Goal: Task Accomplishment & Management: Use online tool/utility

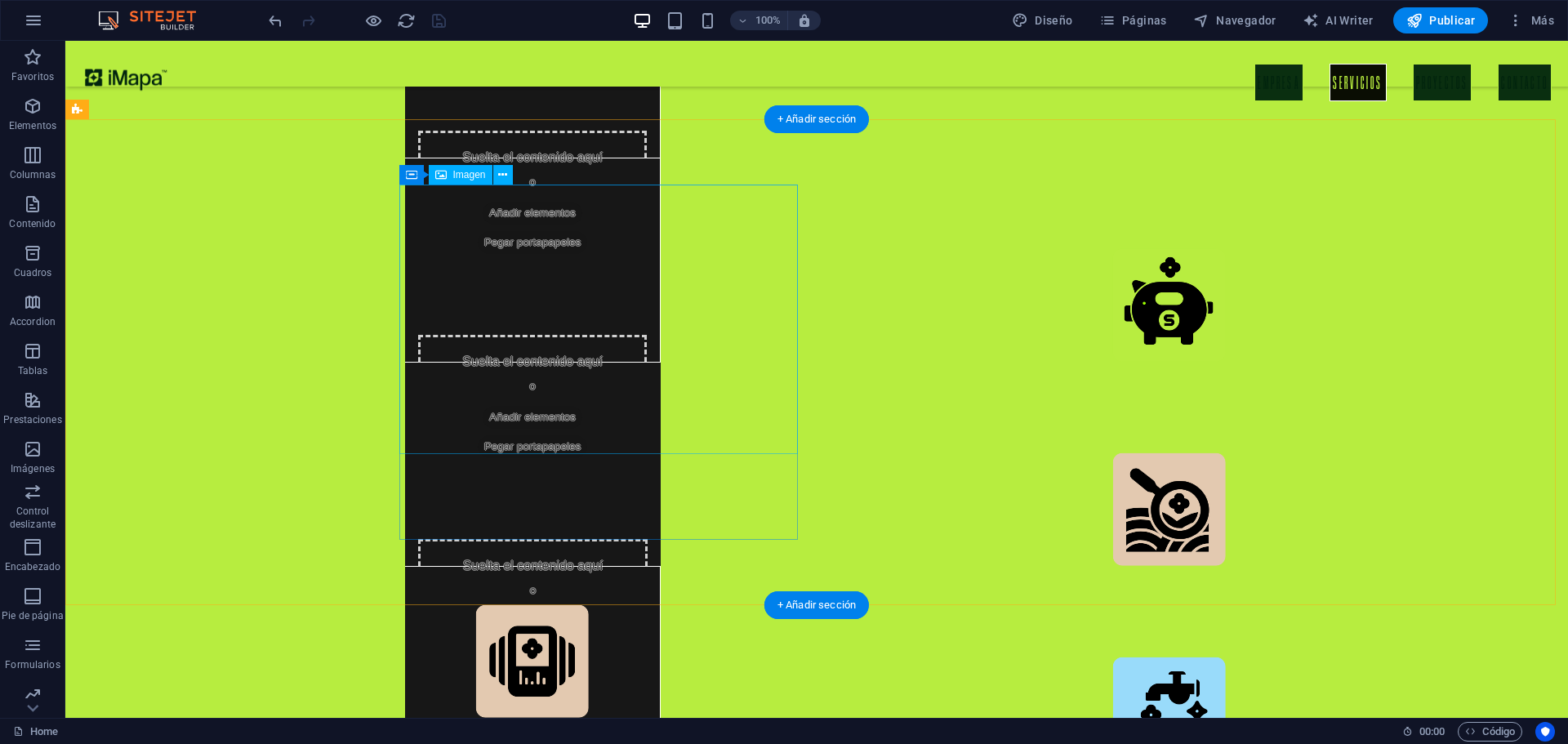
scroll to position [3385, 0]
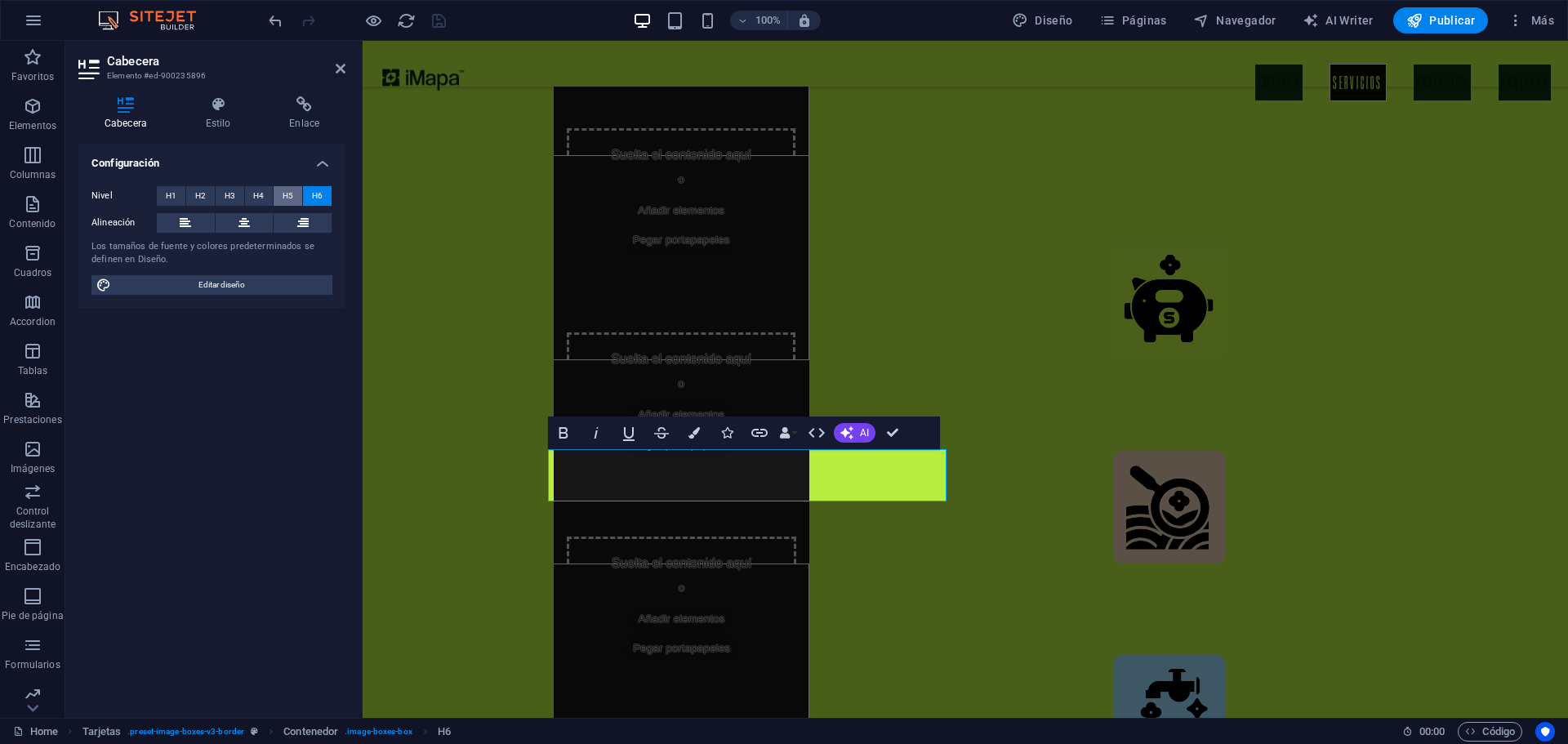
click at [282, 203] on span "H5" at bounding box center [287, 196] width 11 height 19
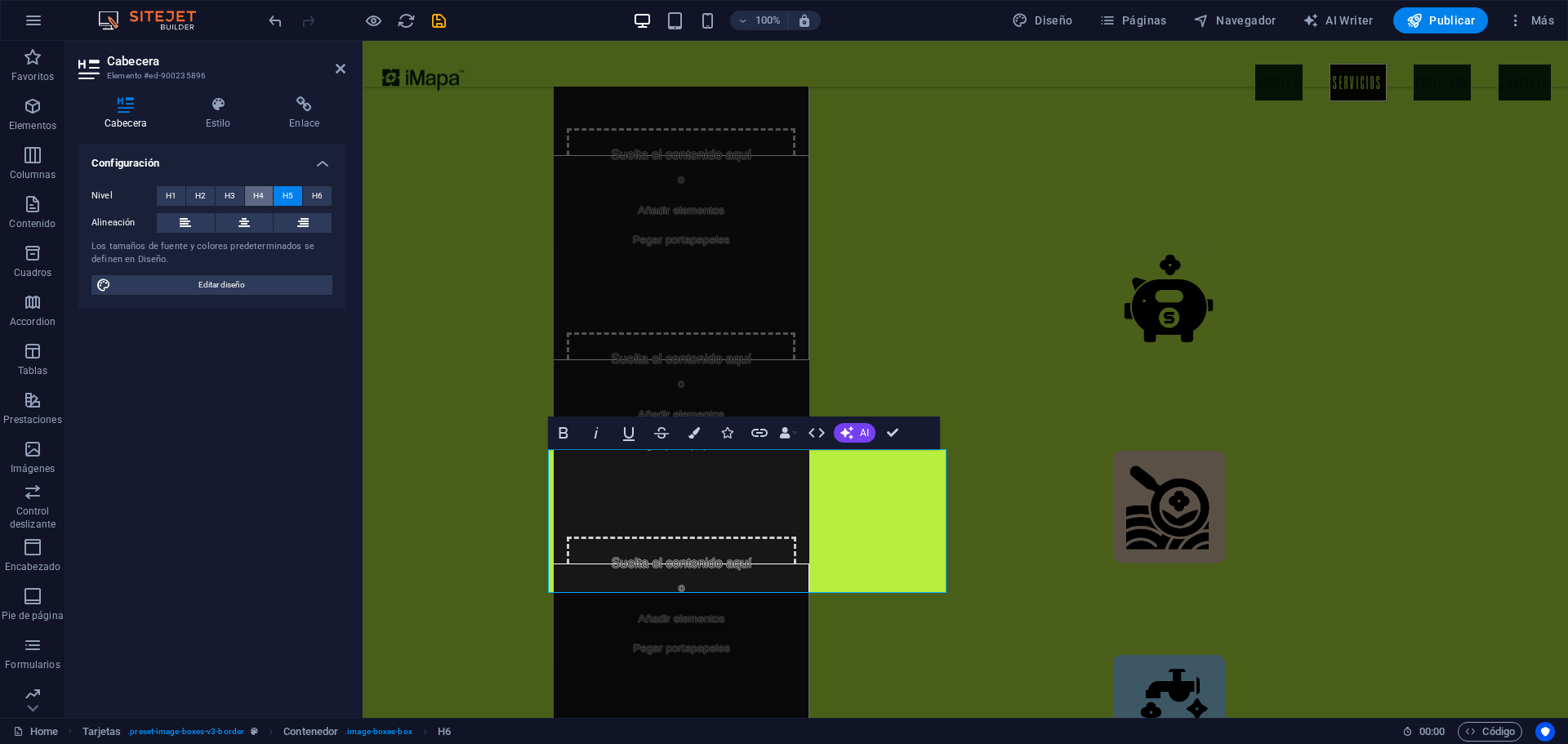
click at [255, 201] on span "H4" at bounding box center [258, 196] width 11 height 19
click at [225, 199] on span "H3" at bounding box center [230, 196] width 11 height 19
click at [211, 197] on button "H2" at bounding box center [201, 196] width 29 height 19
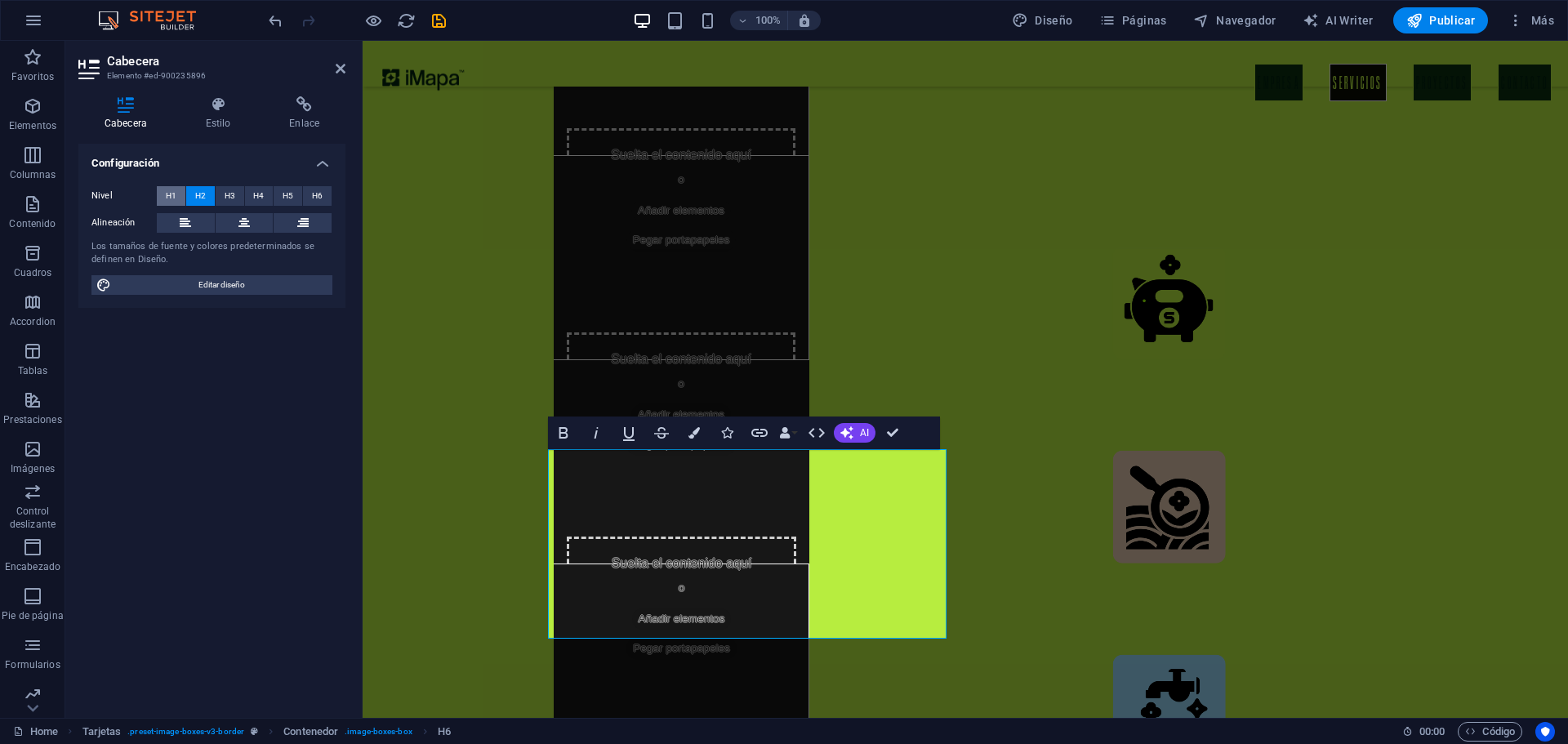
click at [180, 193] on button "H1" at bounding box center [171, 196] width 29 height 19
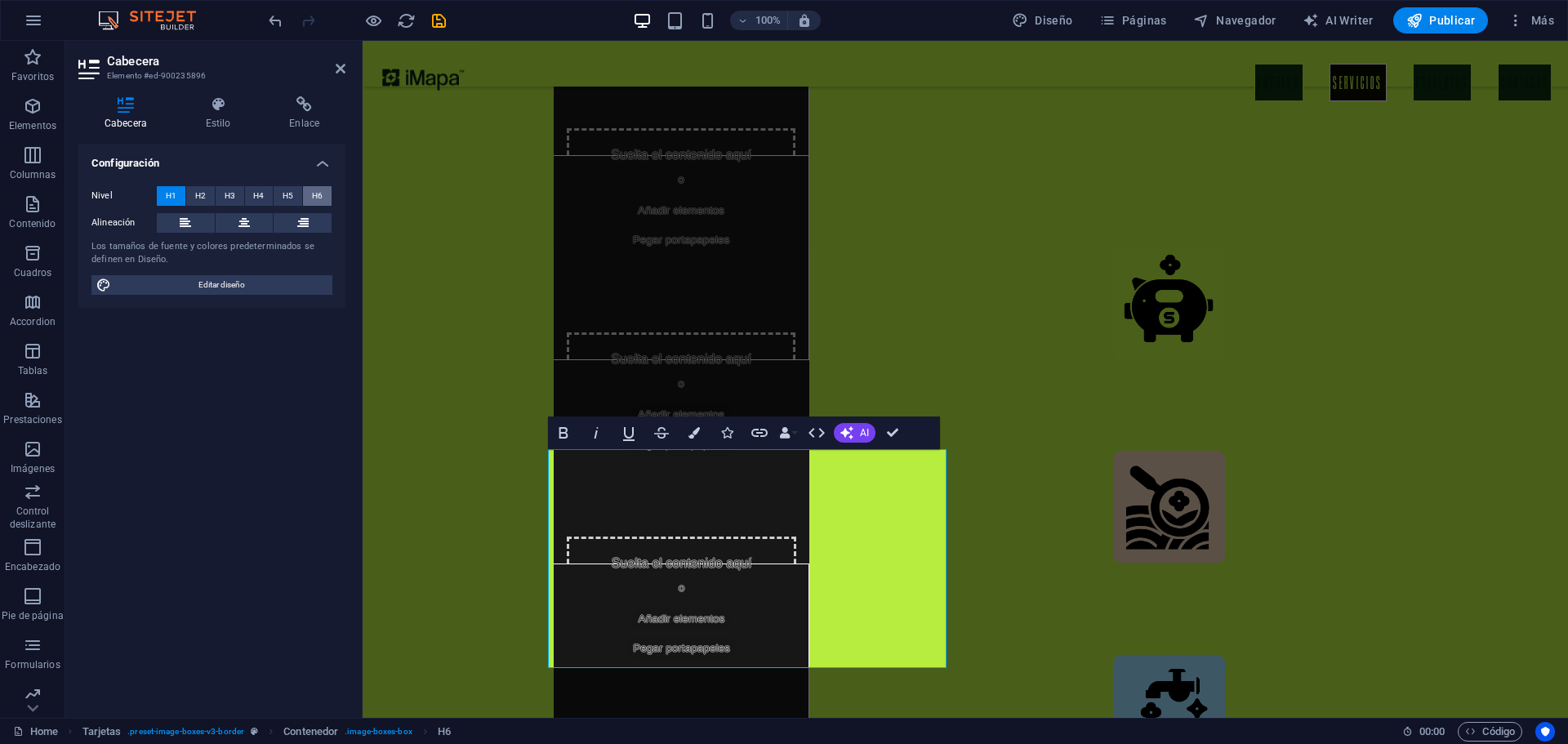
click at [311, 190] on button "H6" at bounding box center [317, 196] width 29 height 19
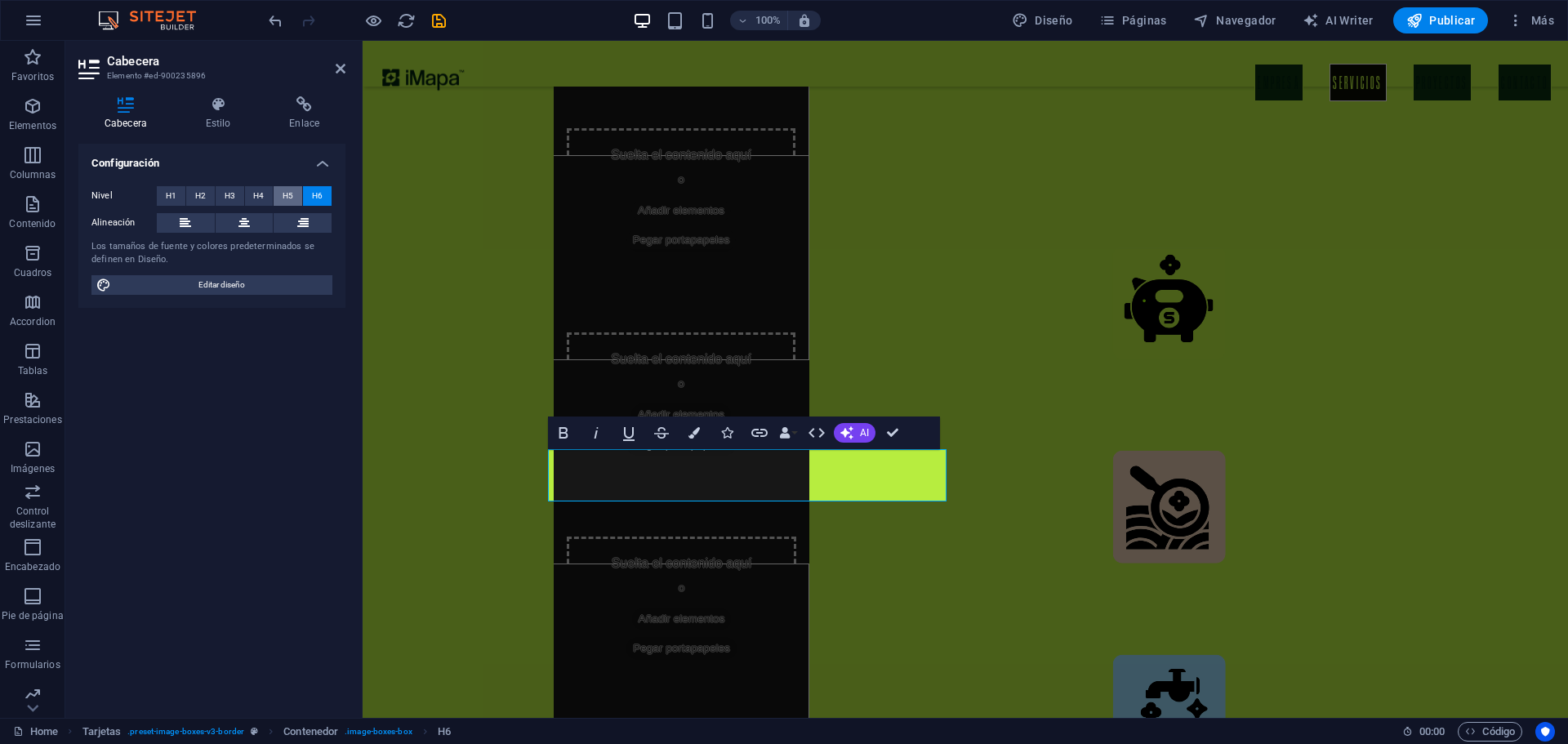
click at [293, 193] on span "H5" at bounding box center [287, 196] width 11 height 19
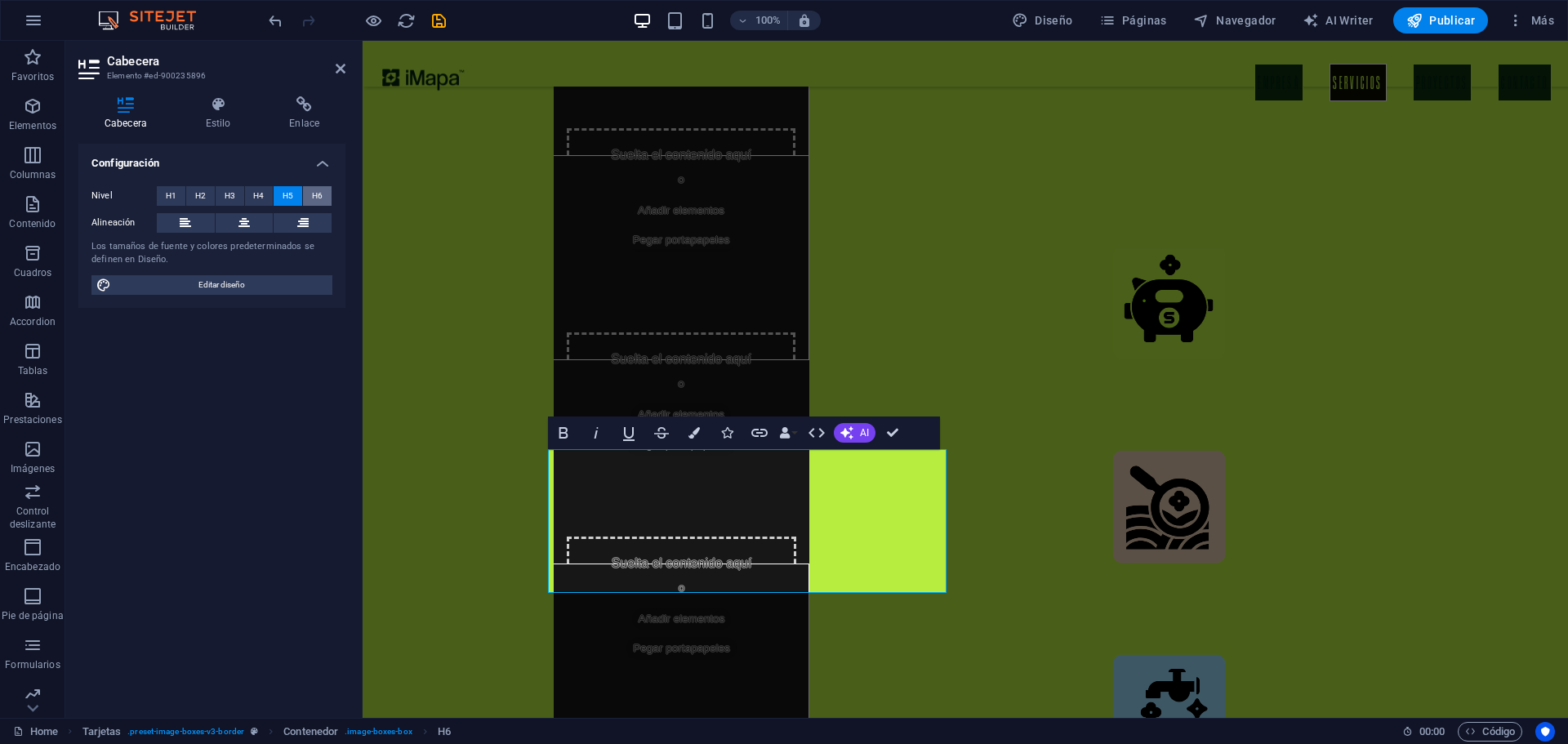
click at [327, 193] on button "H6" at bounding box center [317, 196] width 29 height 19
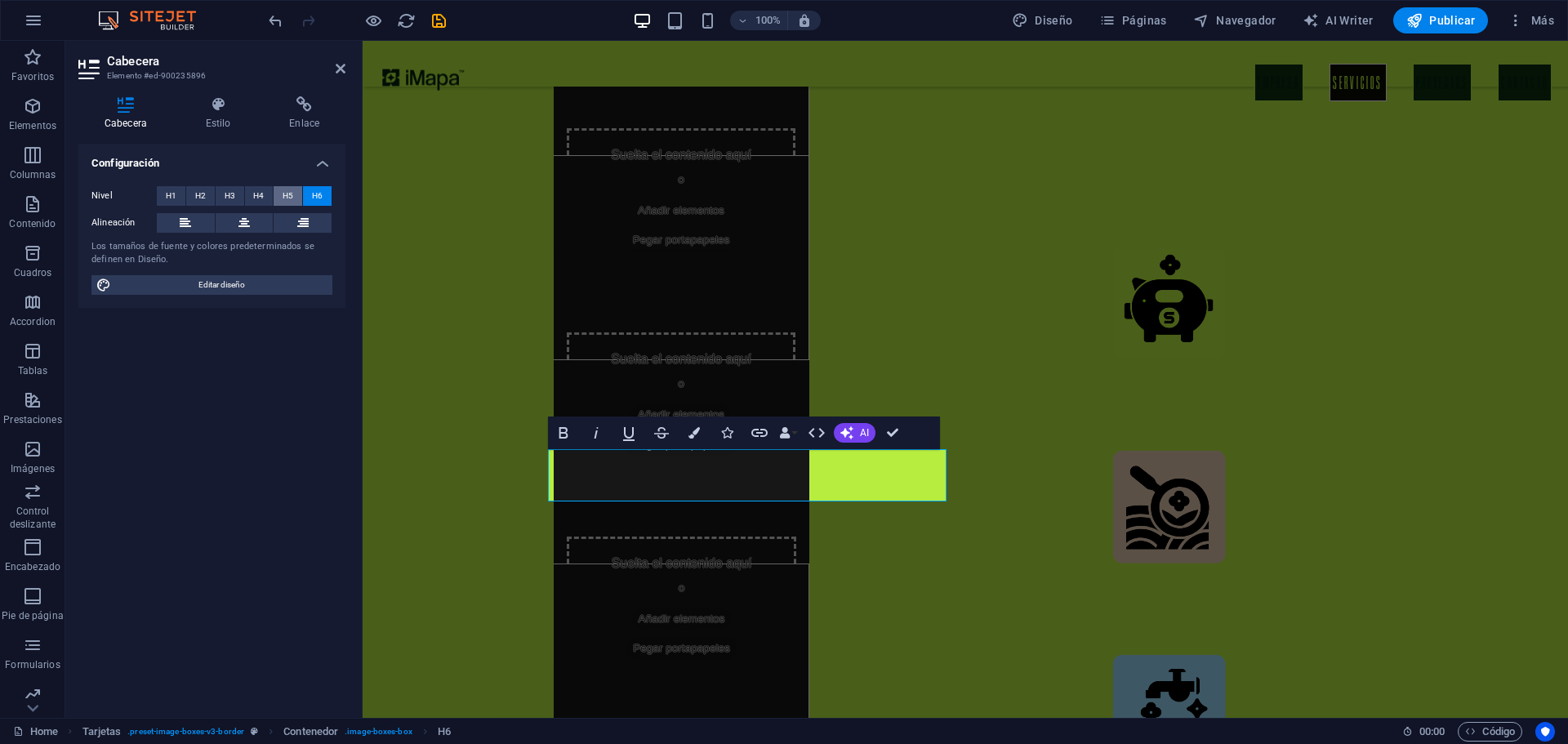
click at [297, 195] on button "H5" at bounding box center [288, 196] width 29 height 19
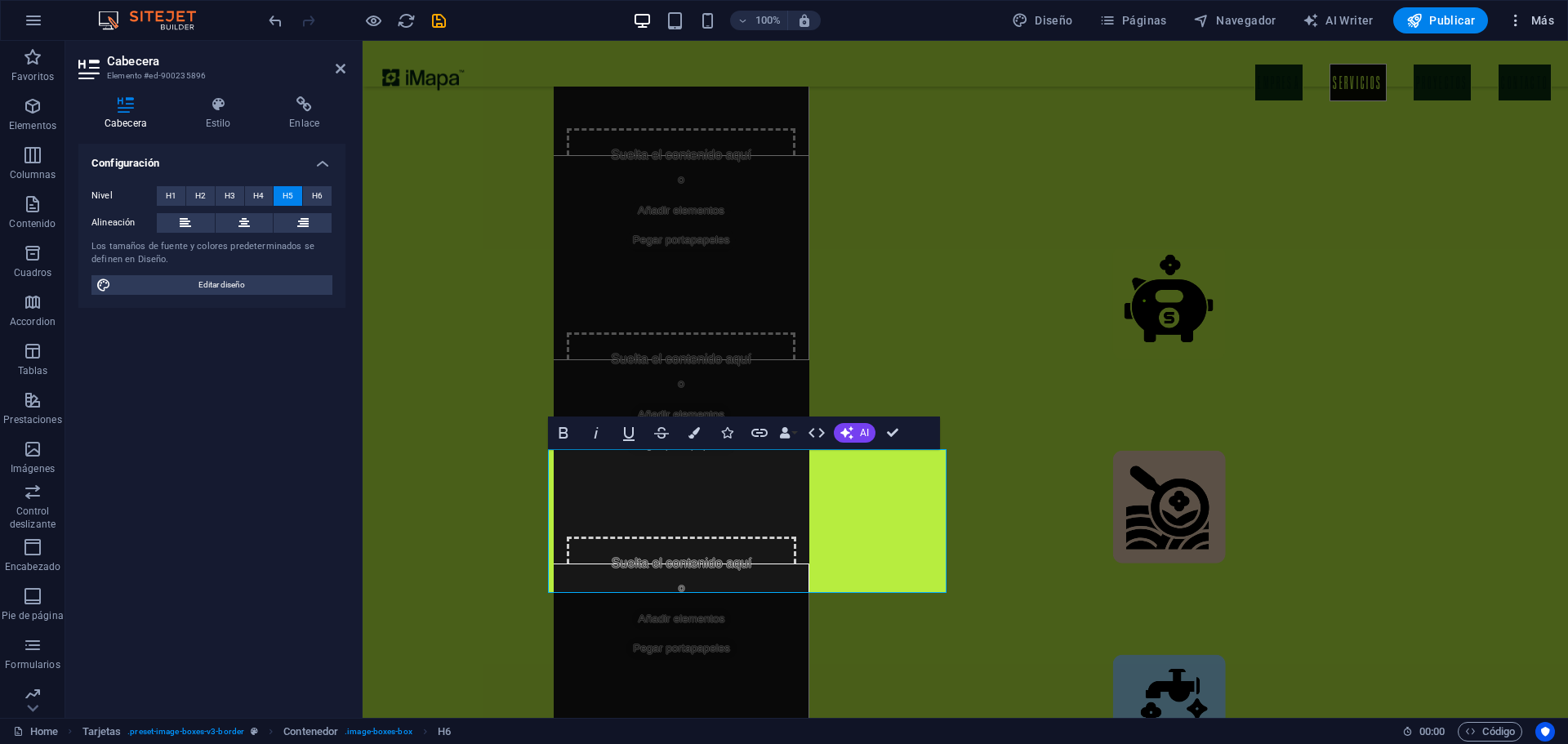
click at [1537, 22] on span "Más" at bounding box center [1531, 20] width 46 height 16
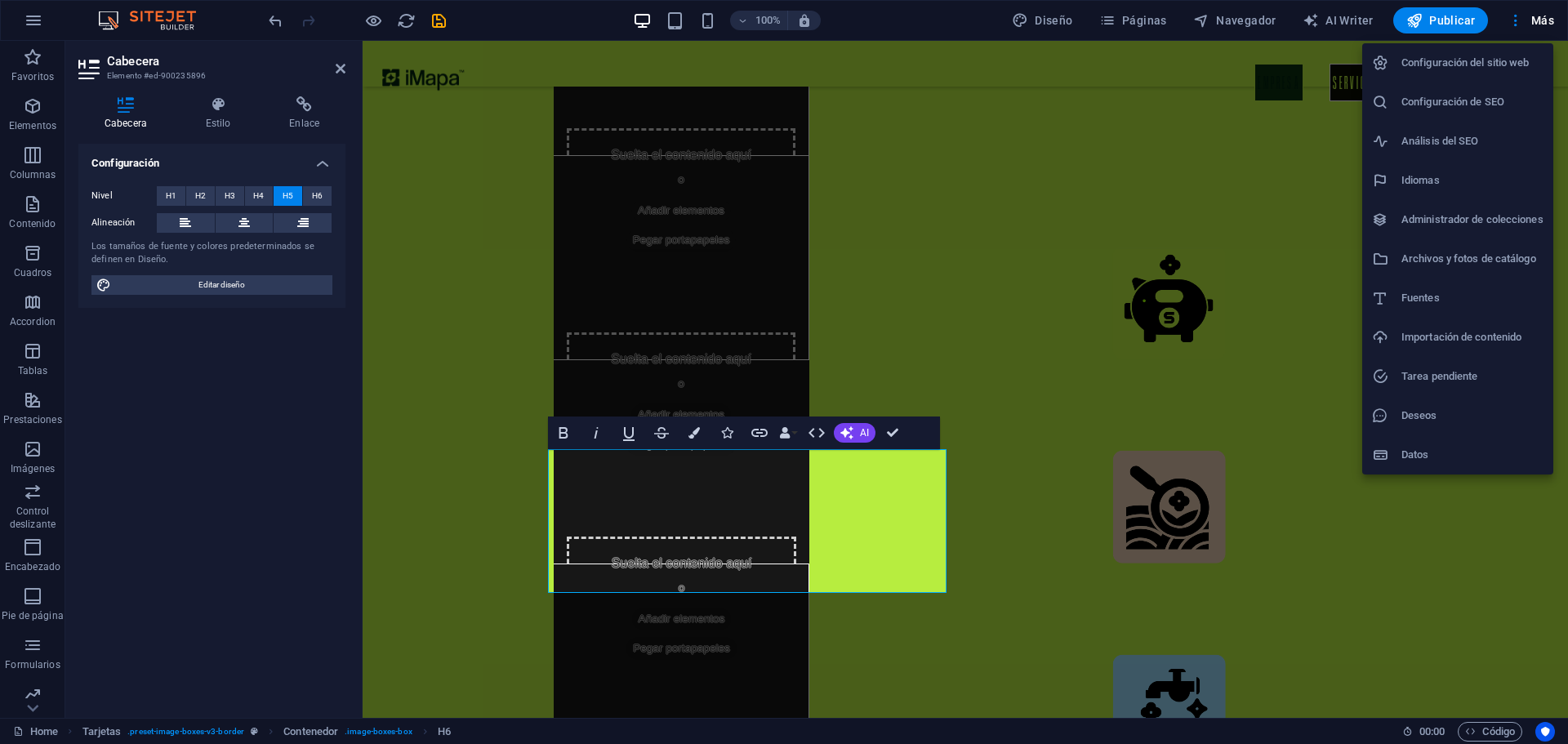
click at [1060, 13] on div at bounding box center [784, 372] width 1568 height 744
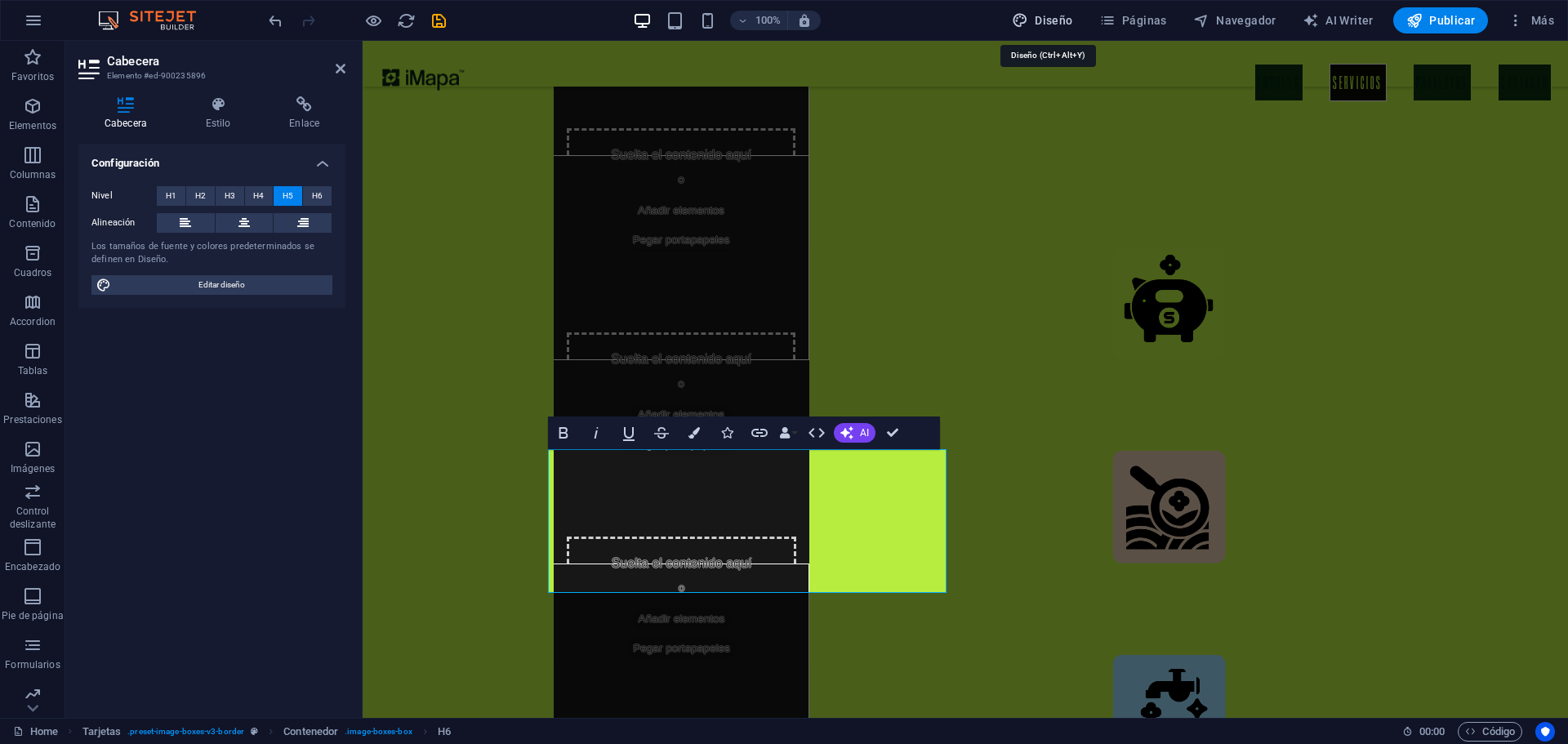
click at [1054, 15] on span "Diseño" at bounding box center [1042, 20] width 61 height 16
select select "px"
select select "700"
select select "px"
select select "rem"
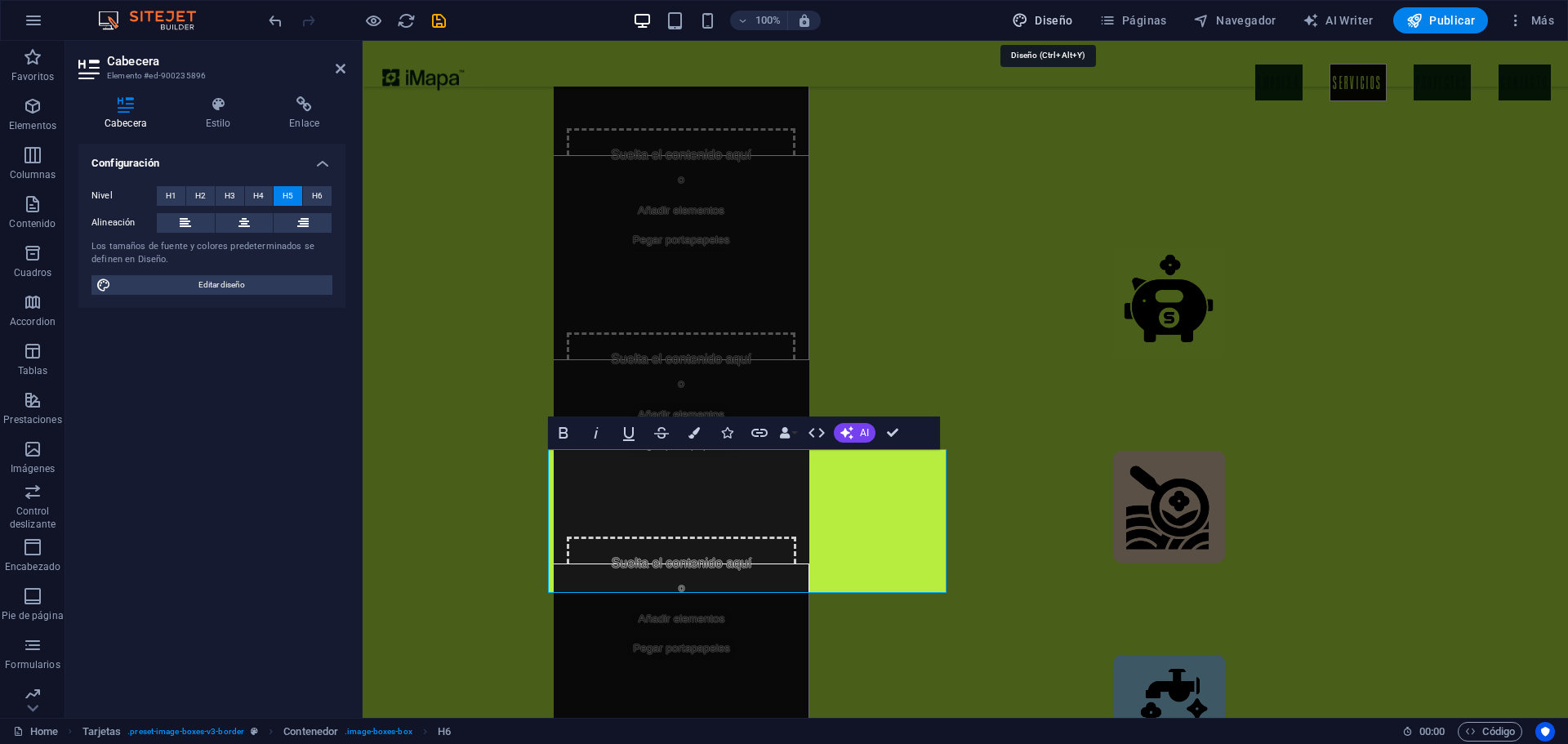
select select "px"
select select "rem"
select select "700"
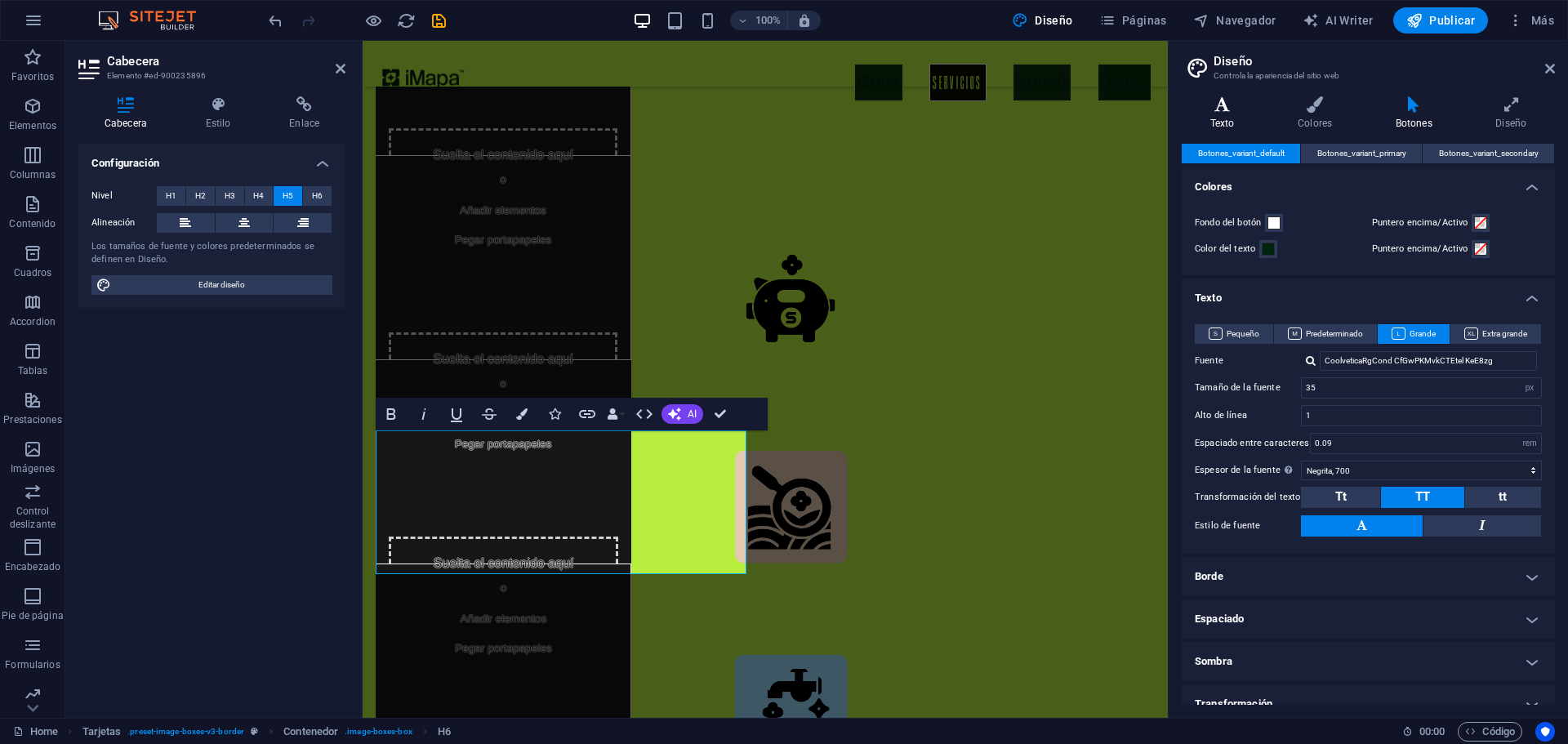
click at [1235, 109] on icon at bounding box center [1222, 104] width 81 height 16
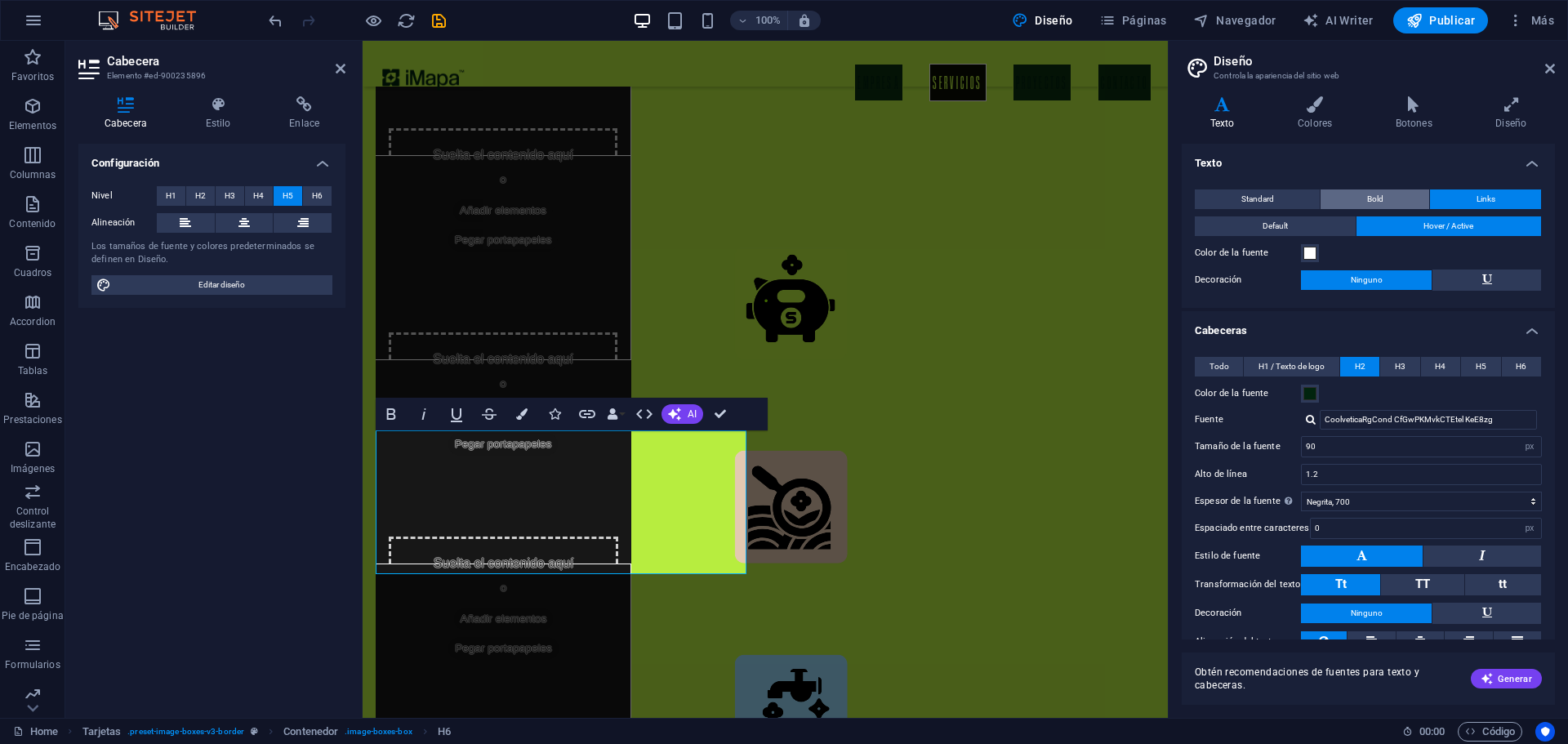
click at [1412, 203] on button "Bold" at bounding box center [1375, 199] width 109 height 19
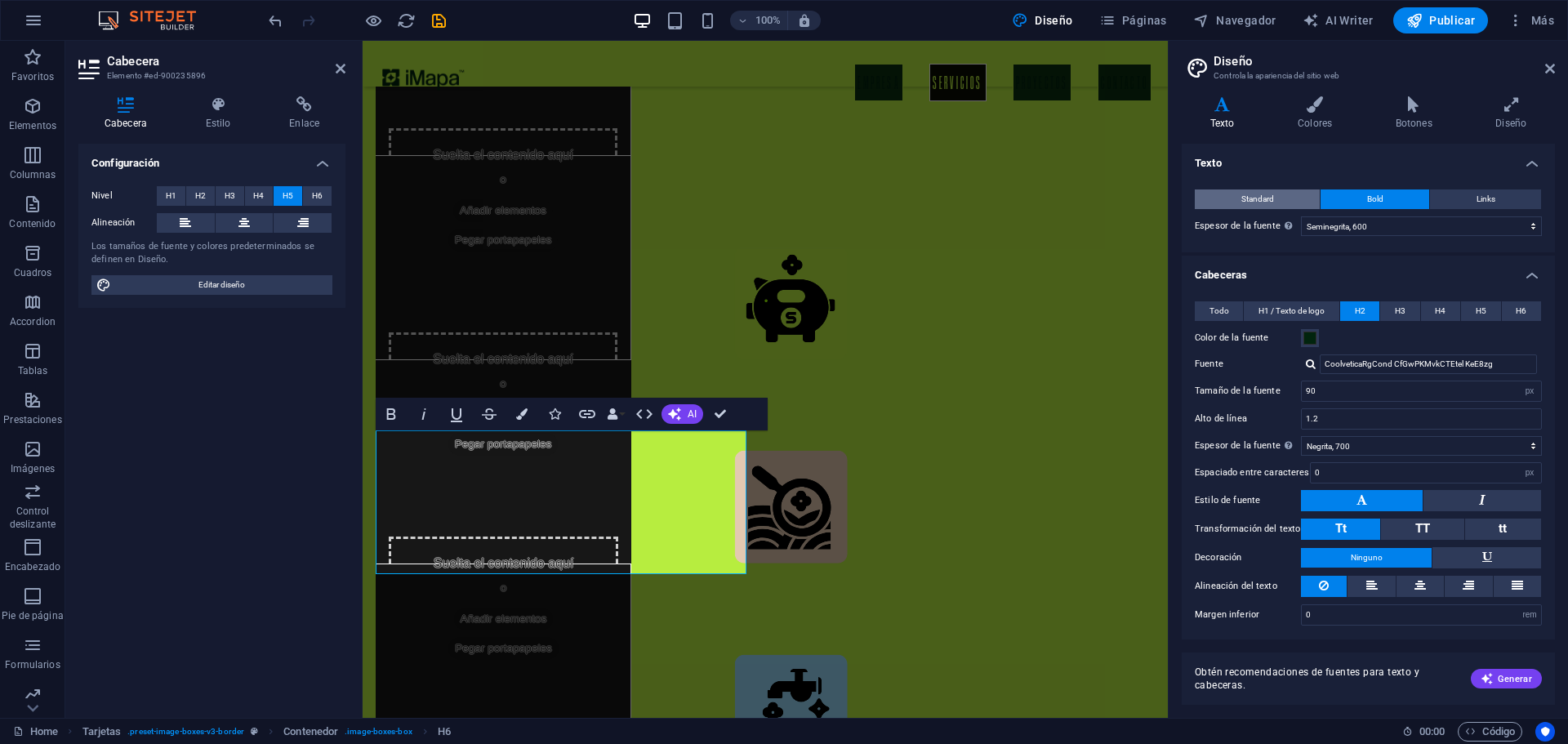
click at [1284, 205] on button "Standard" at bounding box center [1258, 199] width 125 height 19
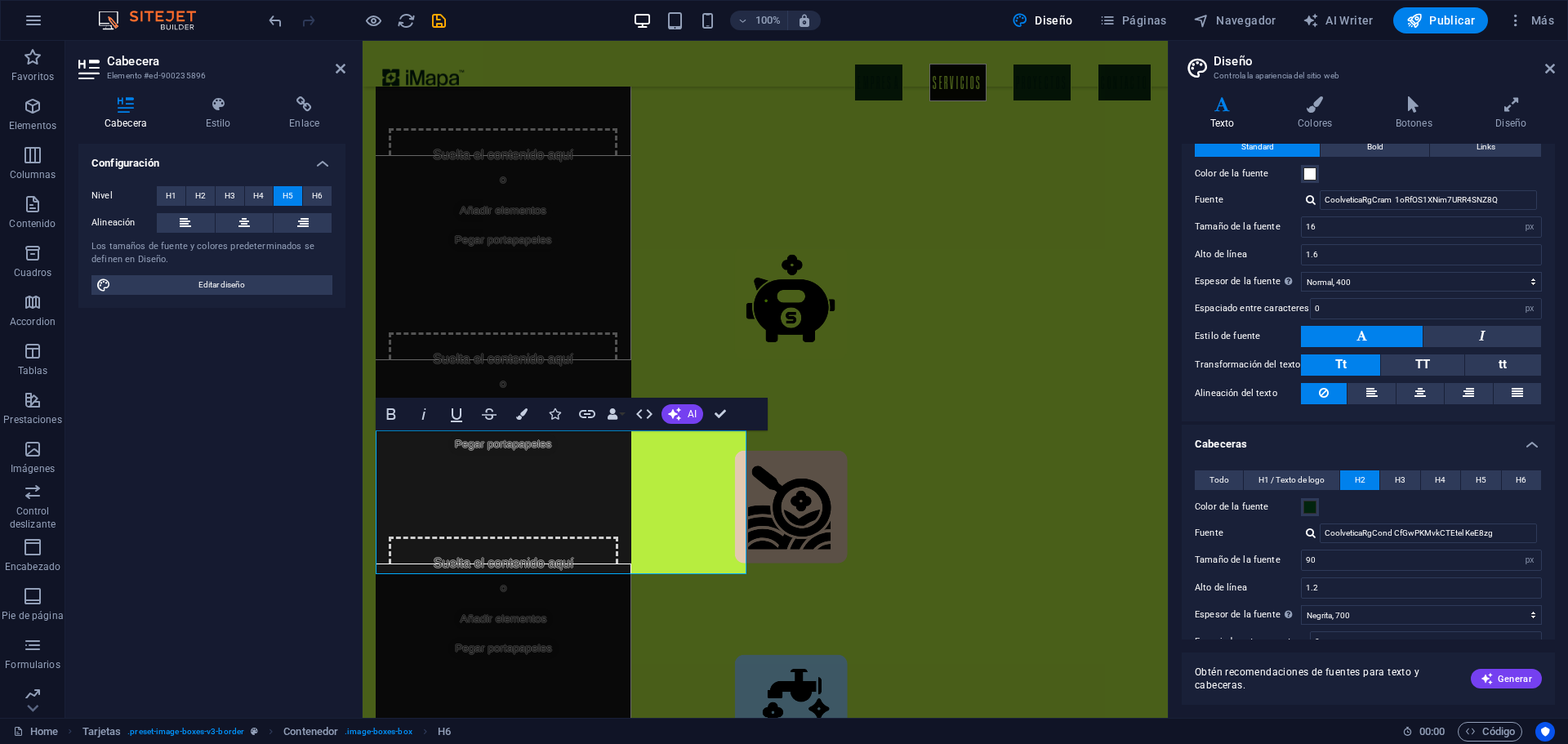
scroll to position [53, 0]
click at [1482, 476] on span "H5" at bounding box center [1481, 480] width 11 height 19
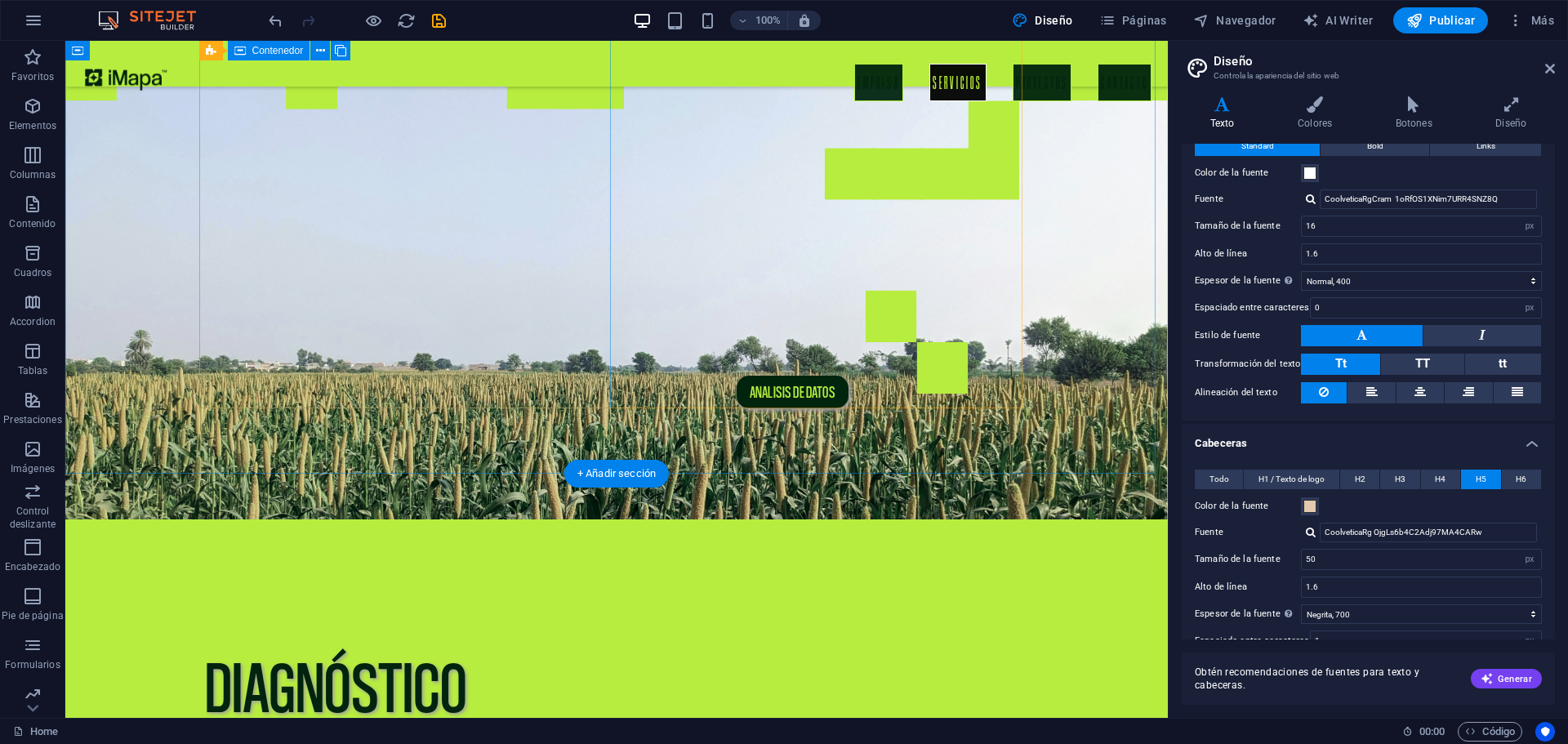
scroll to position [488, 0]
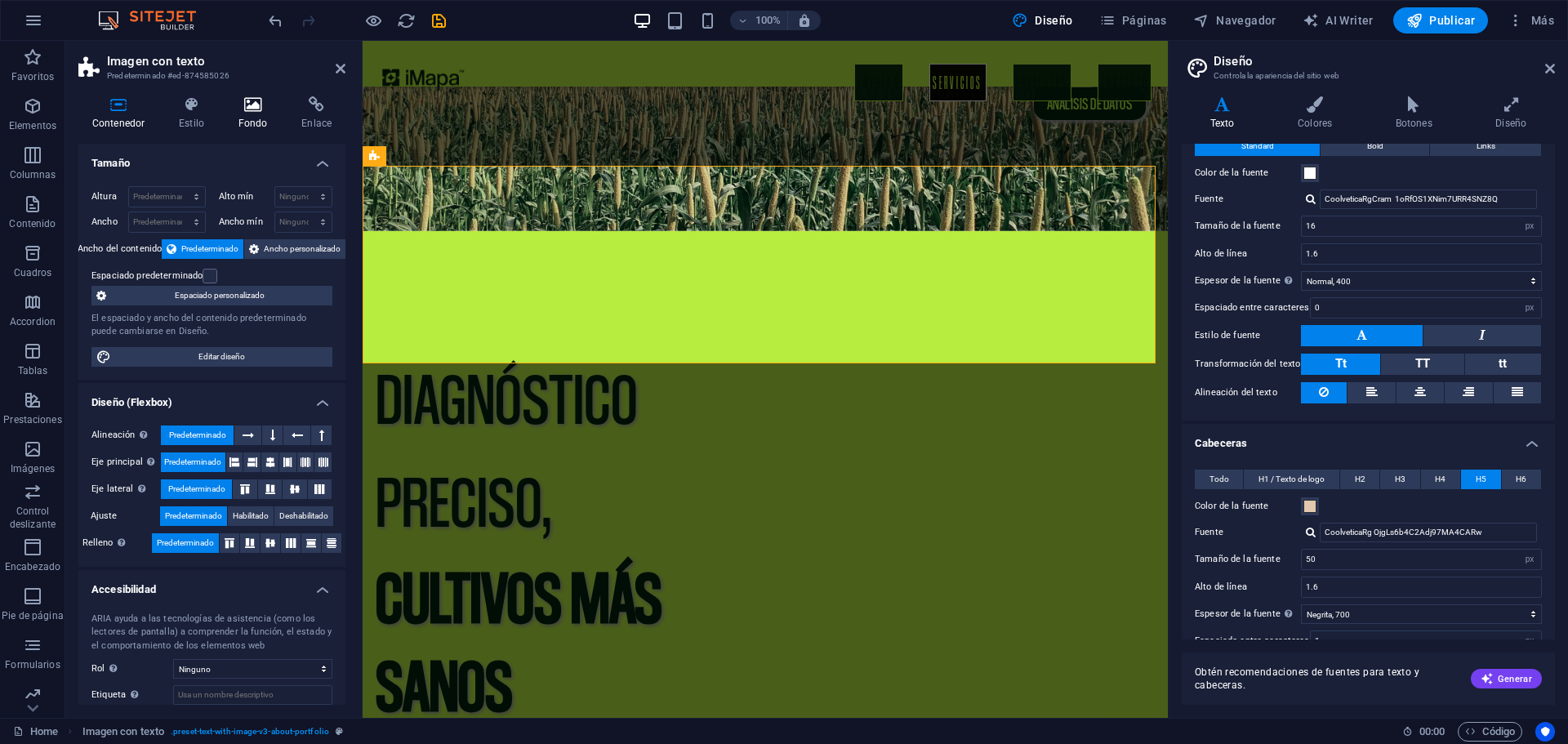
click at [248, 106] on icon at bounding box center [254, 104] width 58 height 16
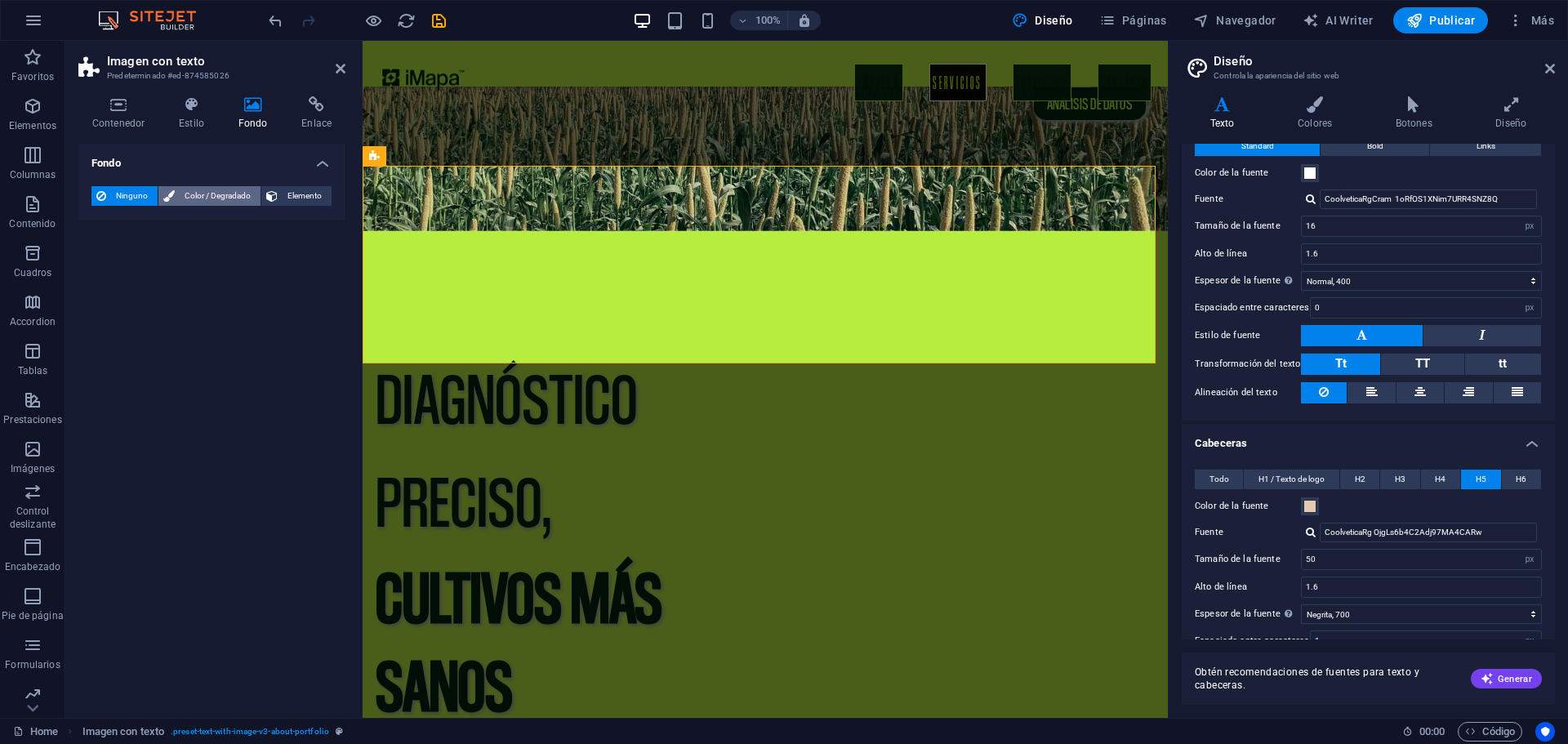
click at [169, 196] on icon at bounding box center [169, 196] width 12 height 19
click at [127, 190] on span "Ninguno" at bounding box center [132, 196] width 41 height 19
click at [1319, 128] on h4 "Colores" at bounding box center [1318, 113] width 98 height 35
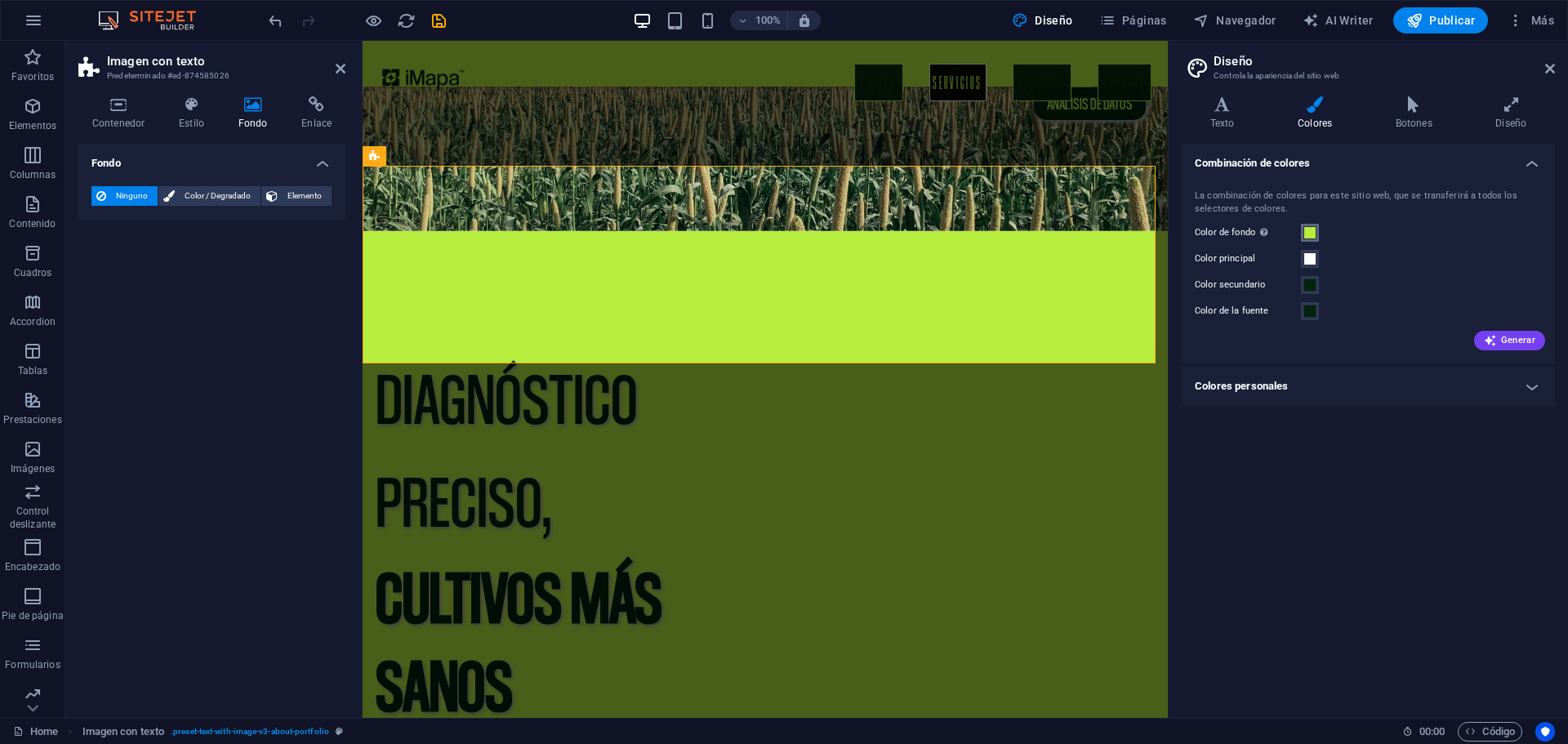
click at [1305, 230] on span at bounding box center [1311, 233] width 13 height 13
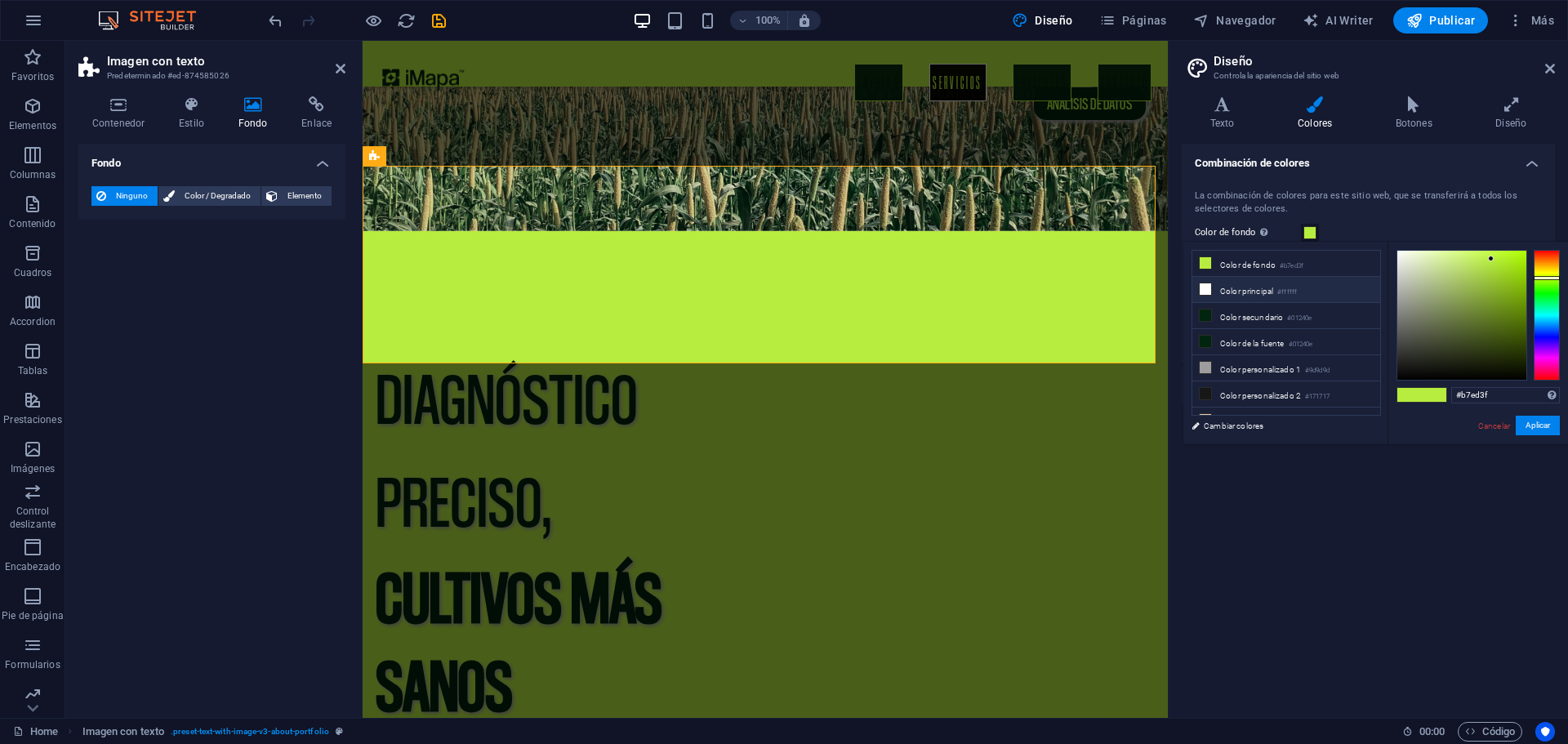
click at [1207, 287] on icon at bounding box center [1206, 289] width 12 height 12
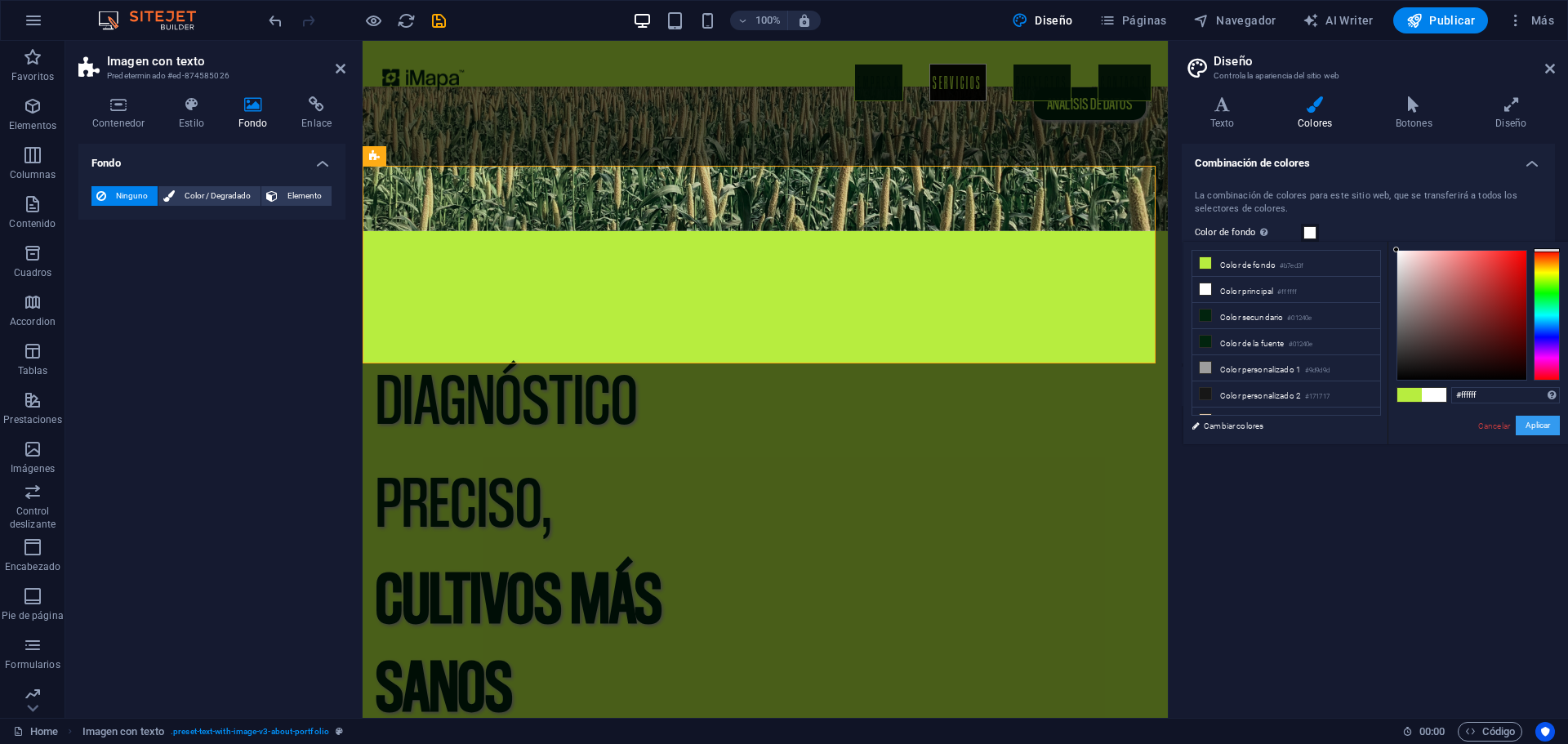
click at [1531, 424] on button "Aplicar" at bounding box center [1538, 426] width 44 height 19
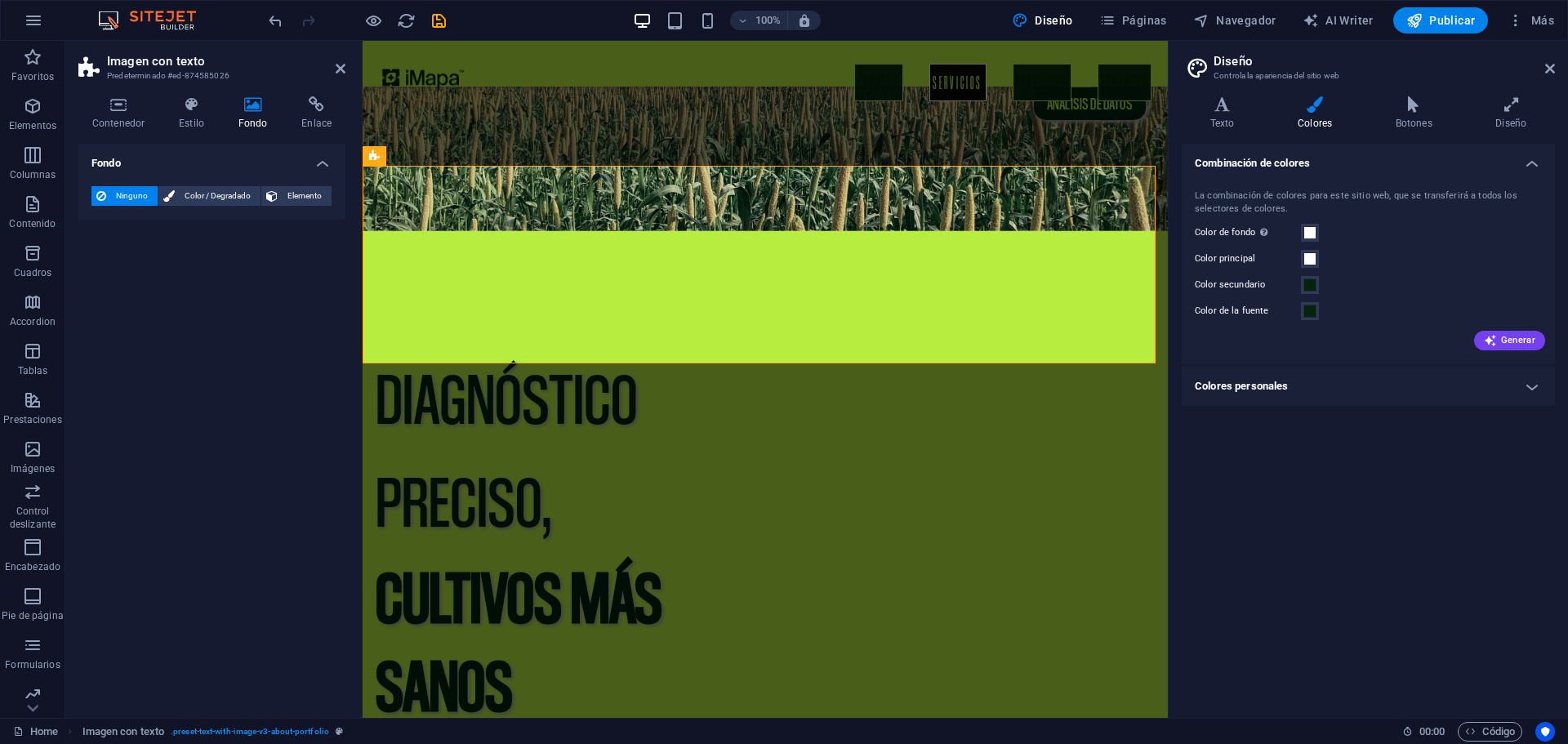
click at [181, 464] on div "Fondo Ninguno Color / Degradado Elemento Estirar fondo a ancho completo Superpo…" at bounding box center [212, 425] width 267 height 561
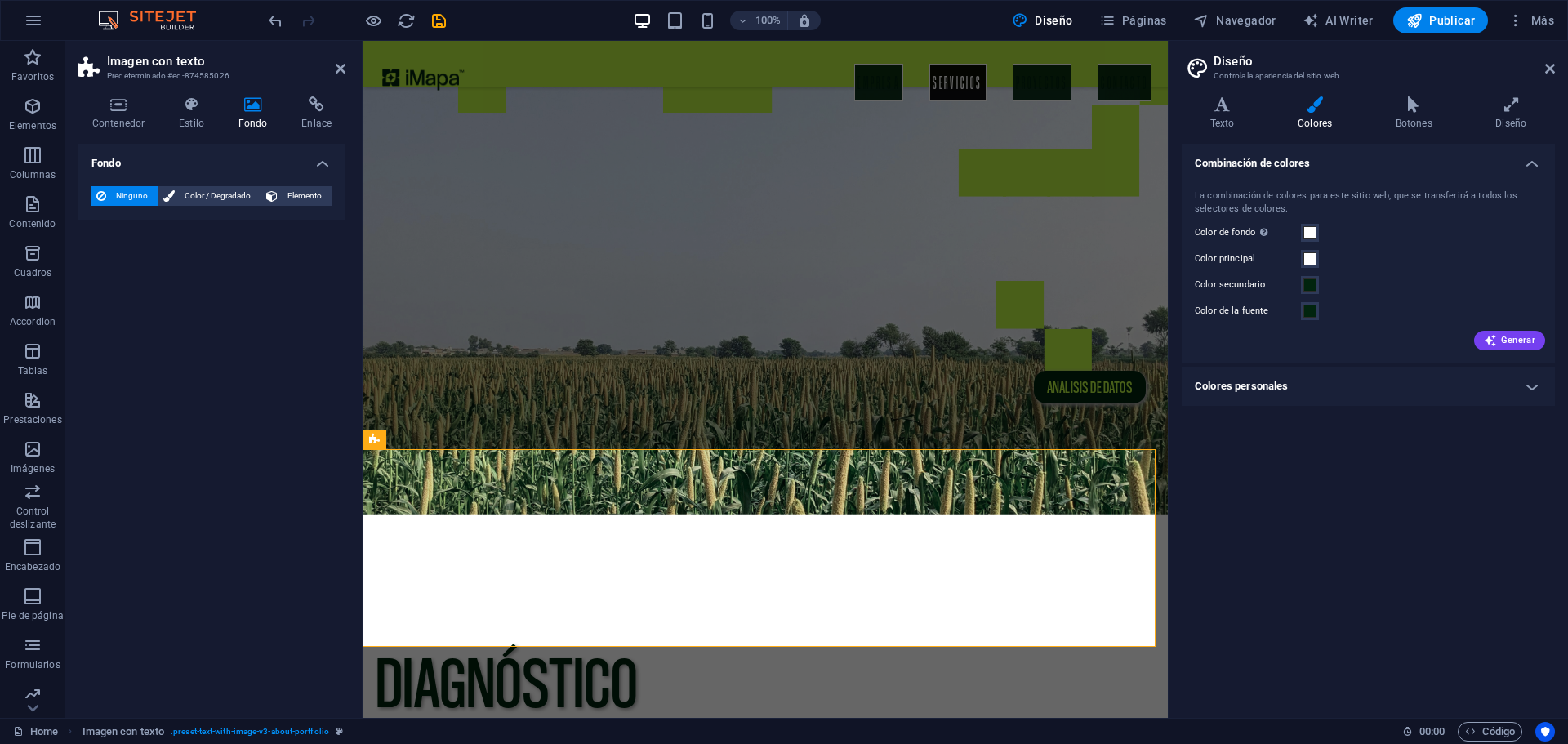
scroll to position [368, 0]
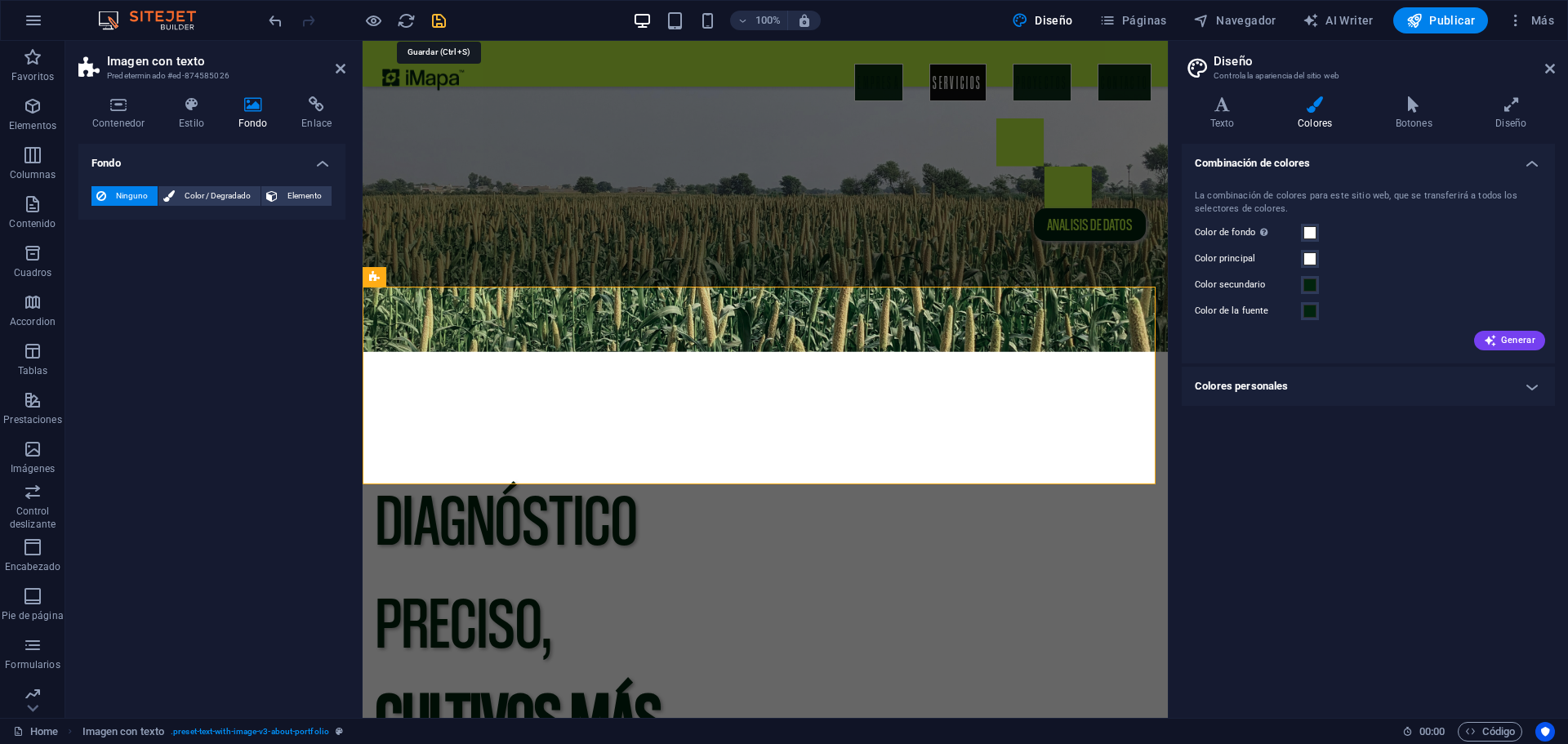
click at [439, 25] on icon "save" at bounding box center [439, 21] width 19 height 19
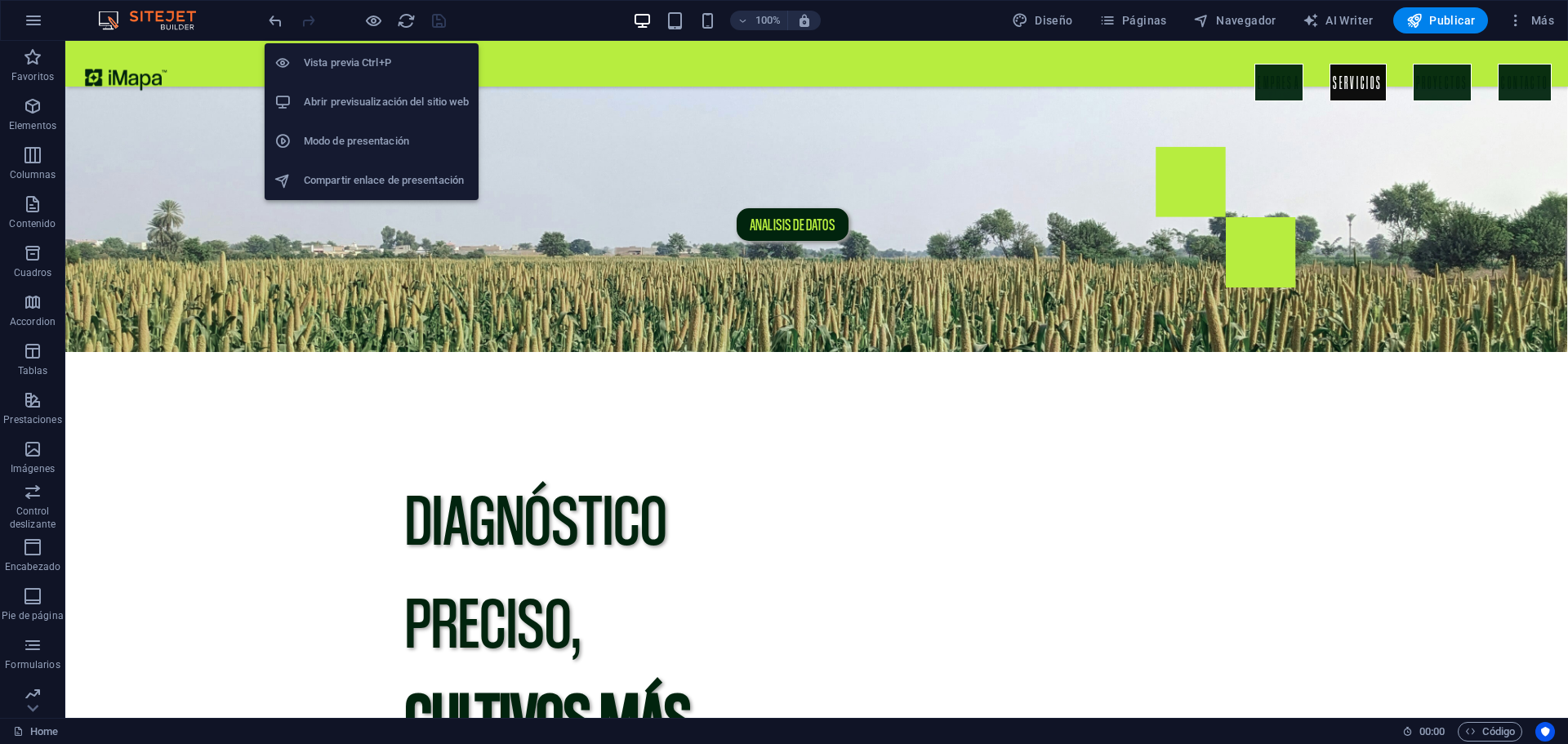
click at [361, 98] on h6 "Abrir previsualización del sitio web" at bounding box center [386, 102] width 165 height 19
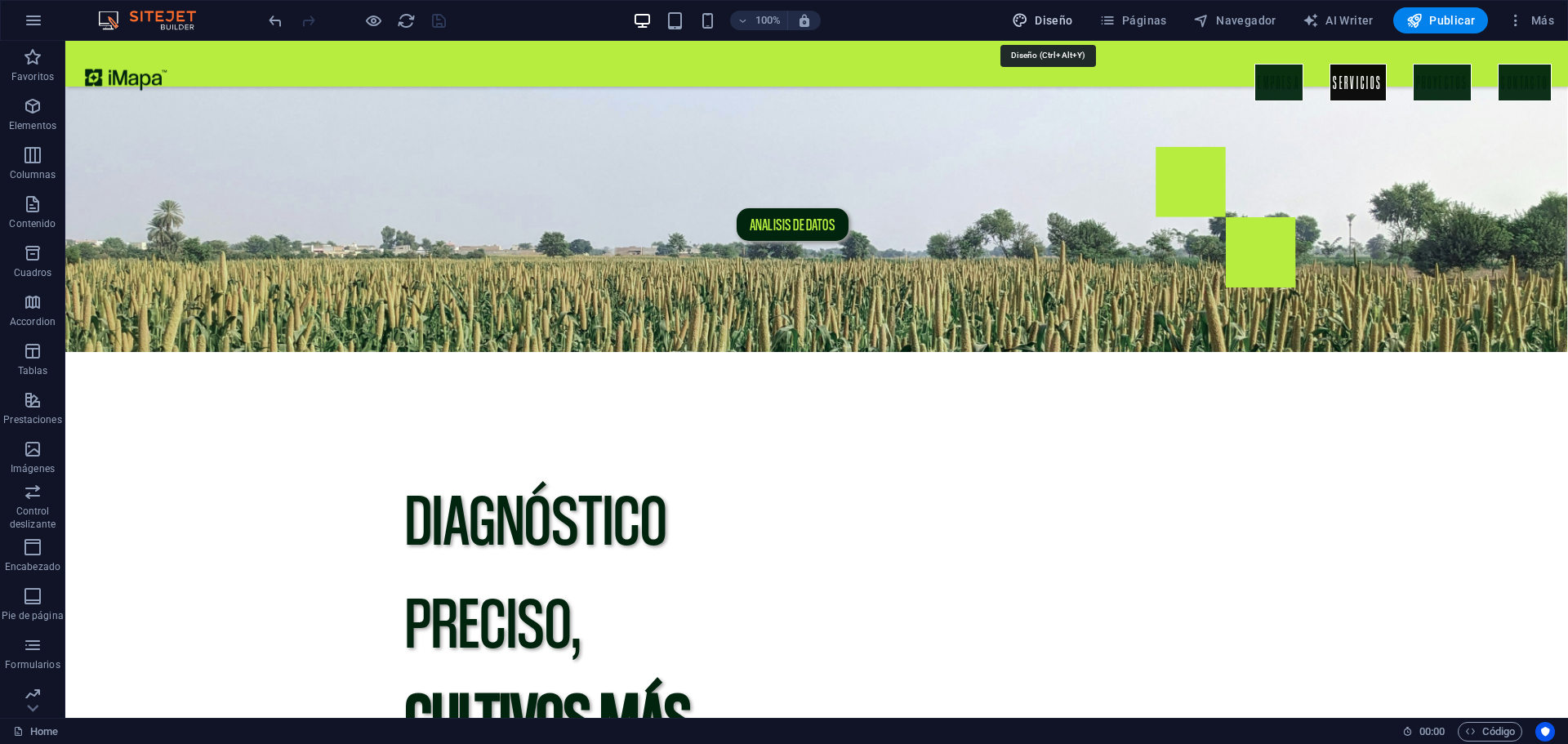
click at [1068, 25] on span "Diseño" at bounding box center [1042, 20] width 61 height 16
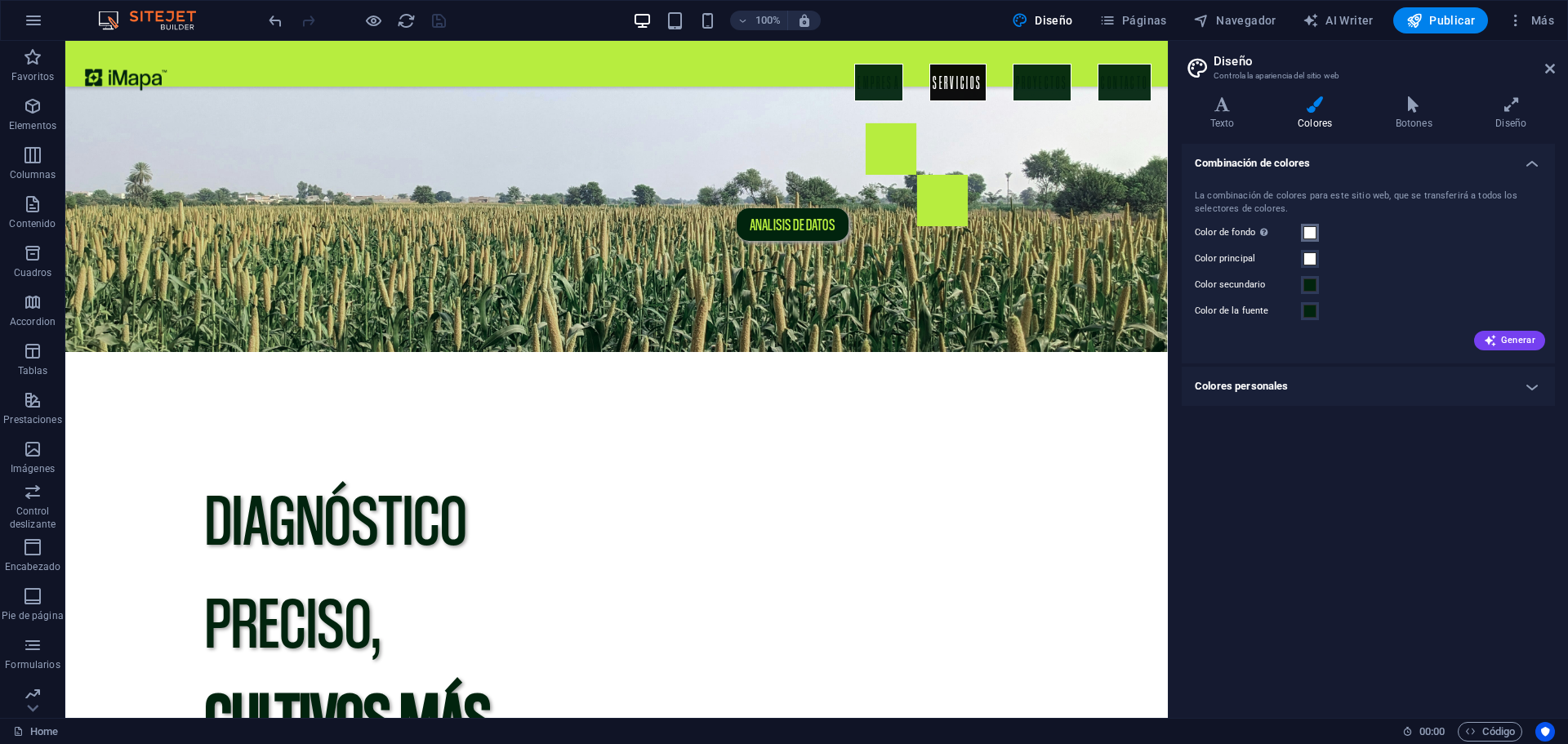
click at [1311, 228] on span at bounding box center [1311, 233] width 13 height 13
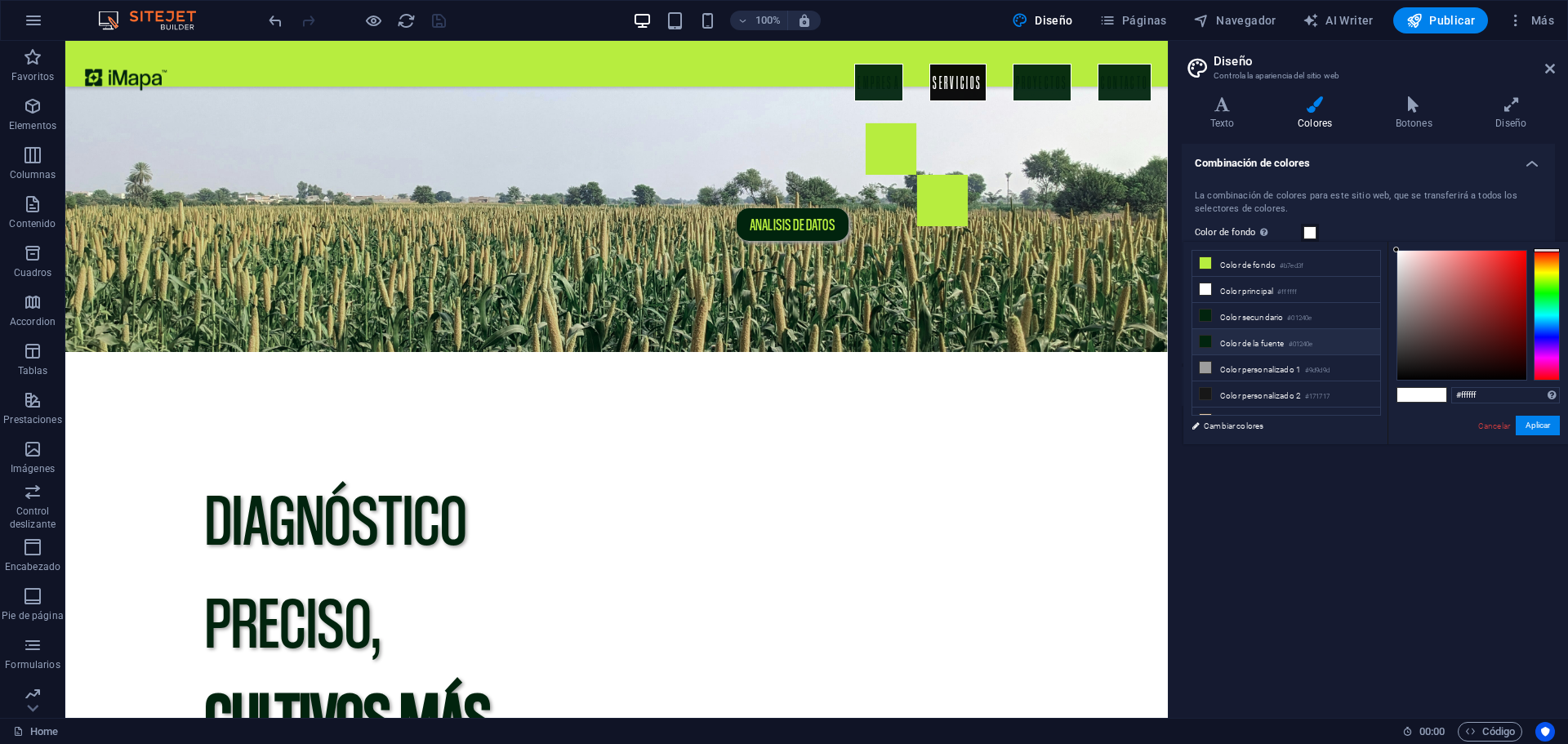
scroll to position [63, 0]
click at [1209, 360] on li "Color personalizado 3 #e3c9af" at bounding box center [1286, 357] width 188 height 26
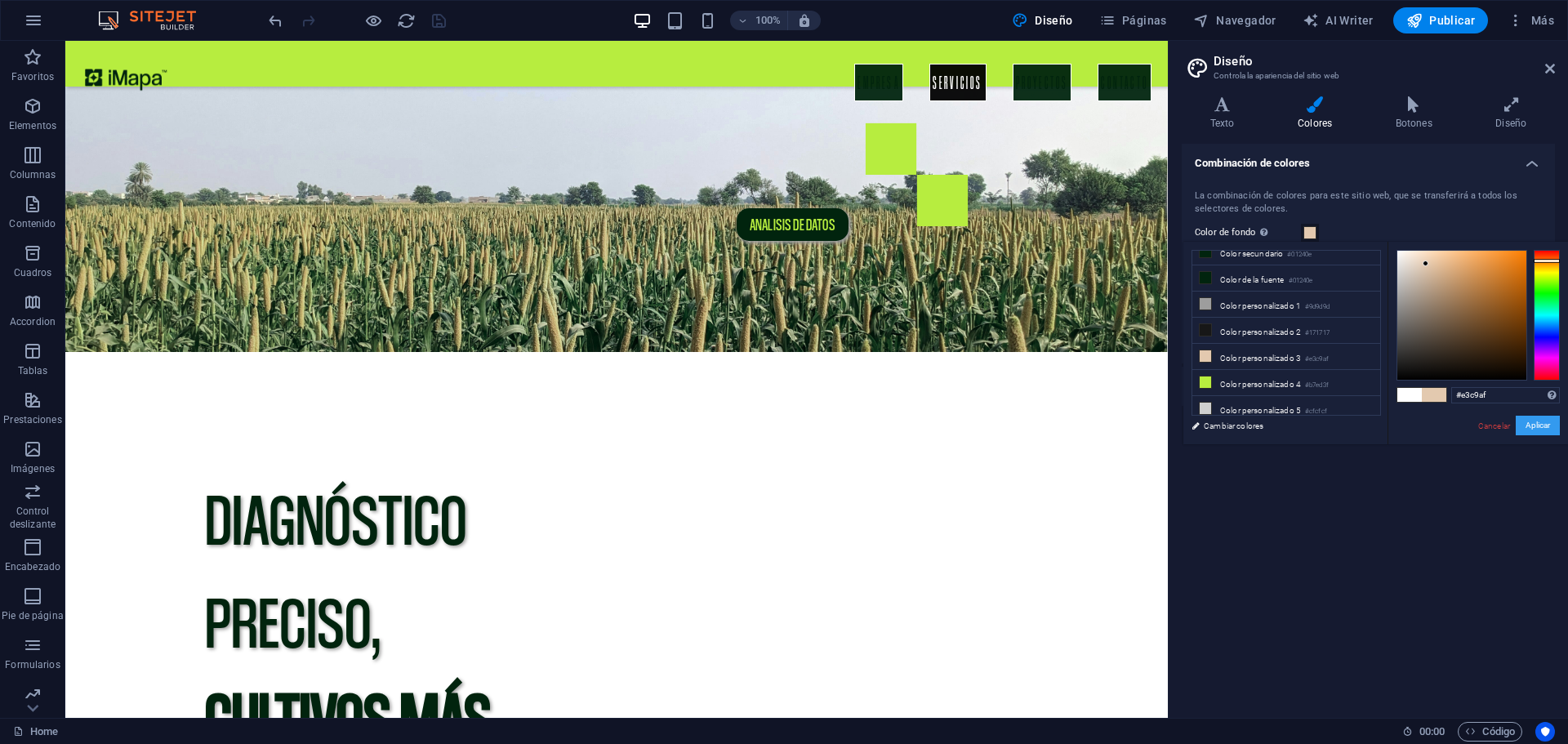
click at [1539, 423] on button "Aplicar" at bounding box center [1538, 426] width 44 height 19
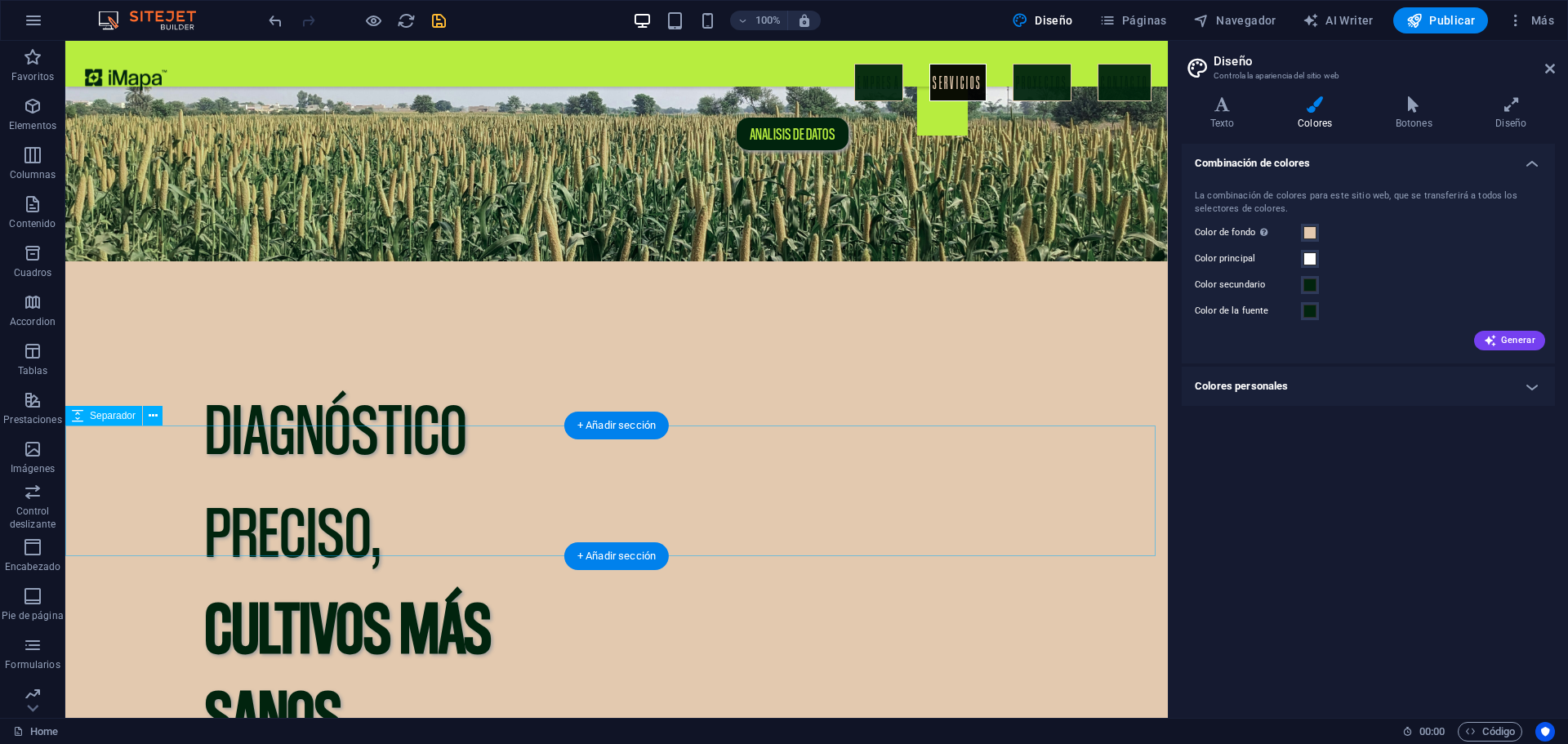
scroll to position [437, 0]
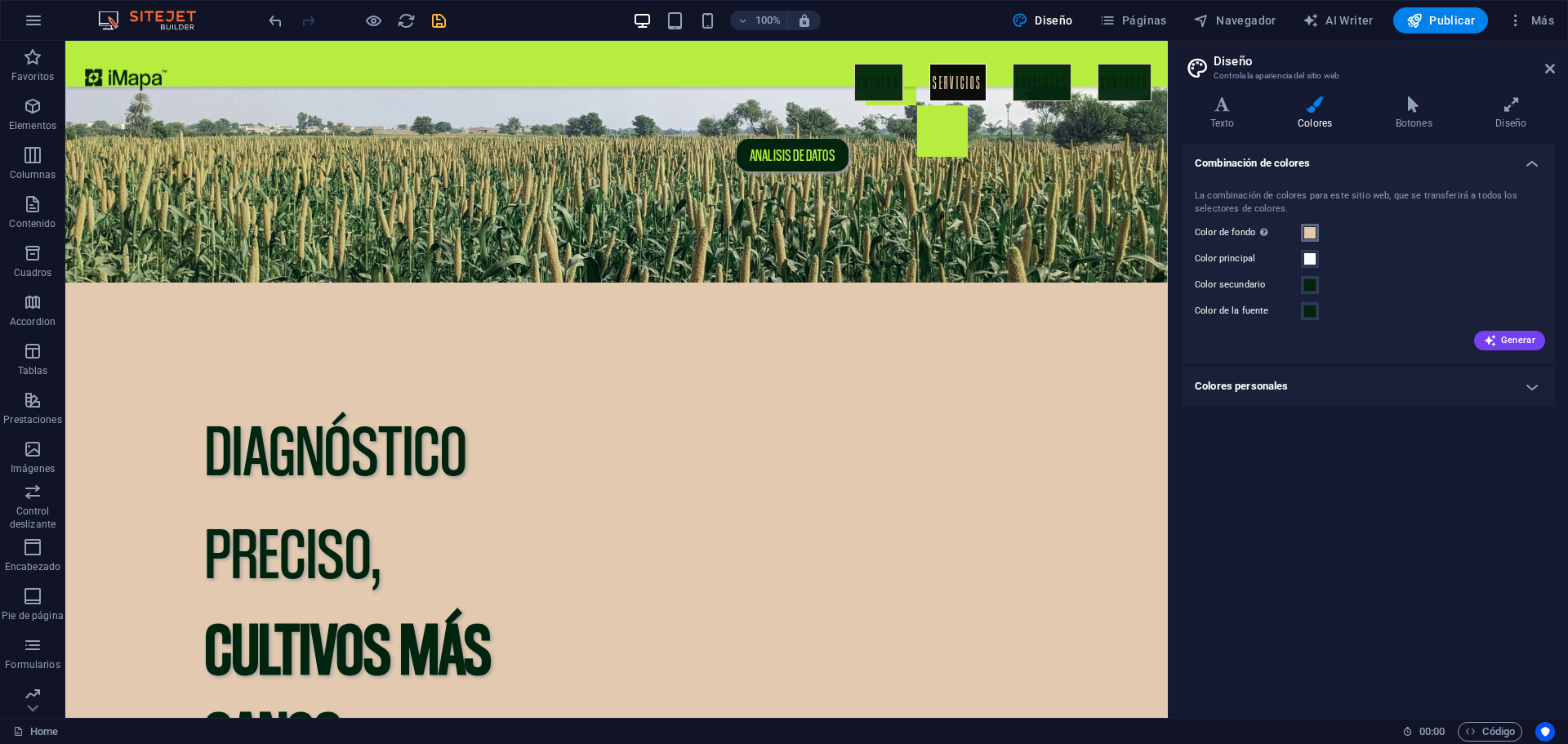
click at [1306, 236] on span at bounding box center [1311, 233] width 13 height 13
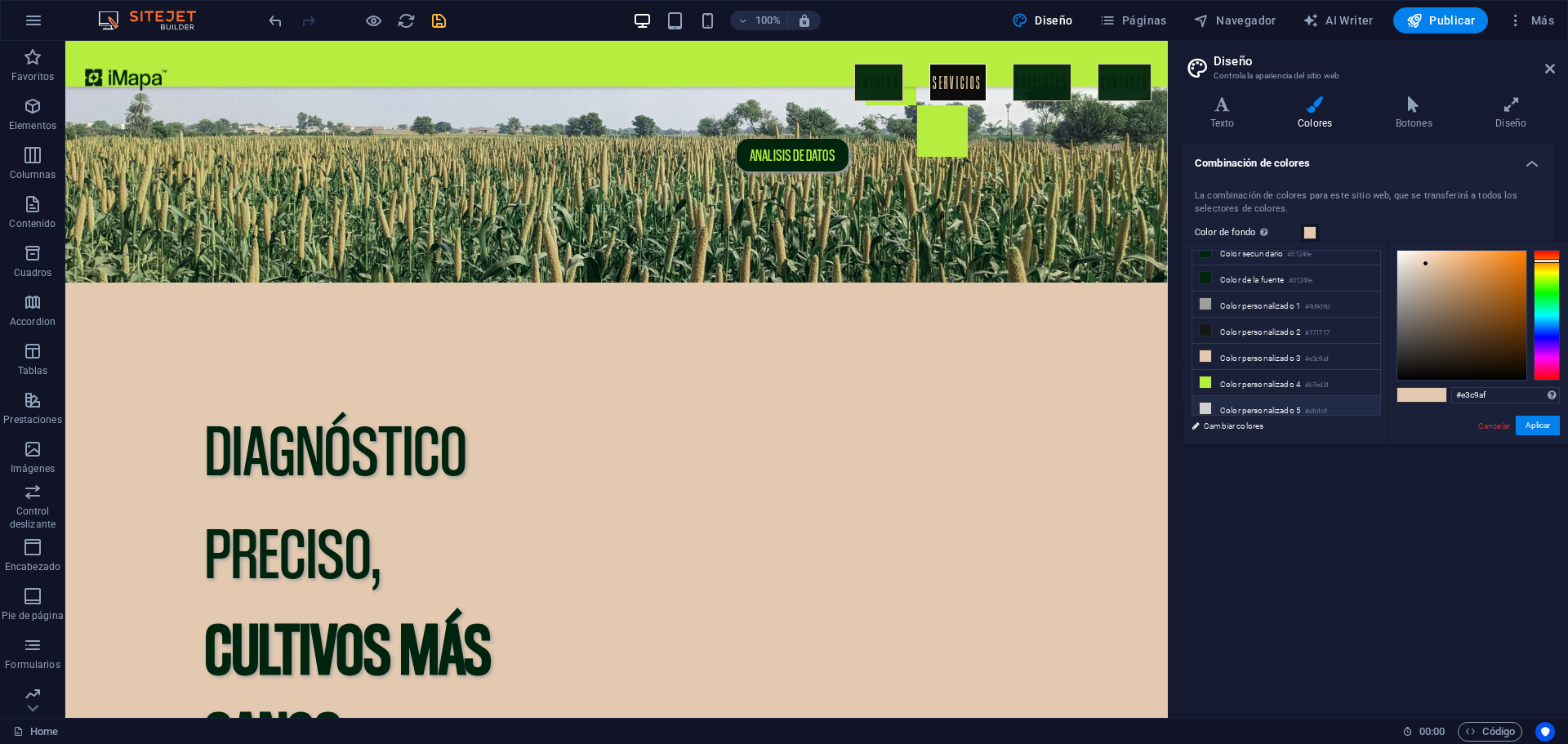
click at [1206, 406] on icon at bounding box center [1206, 409] width 12 height 12
click at [1530, 425] on button "Aplicar" at bounding box center [1538, 426] width 44 height 19
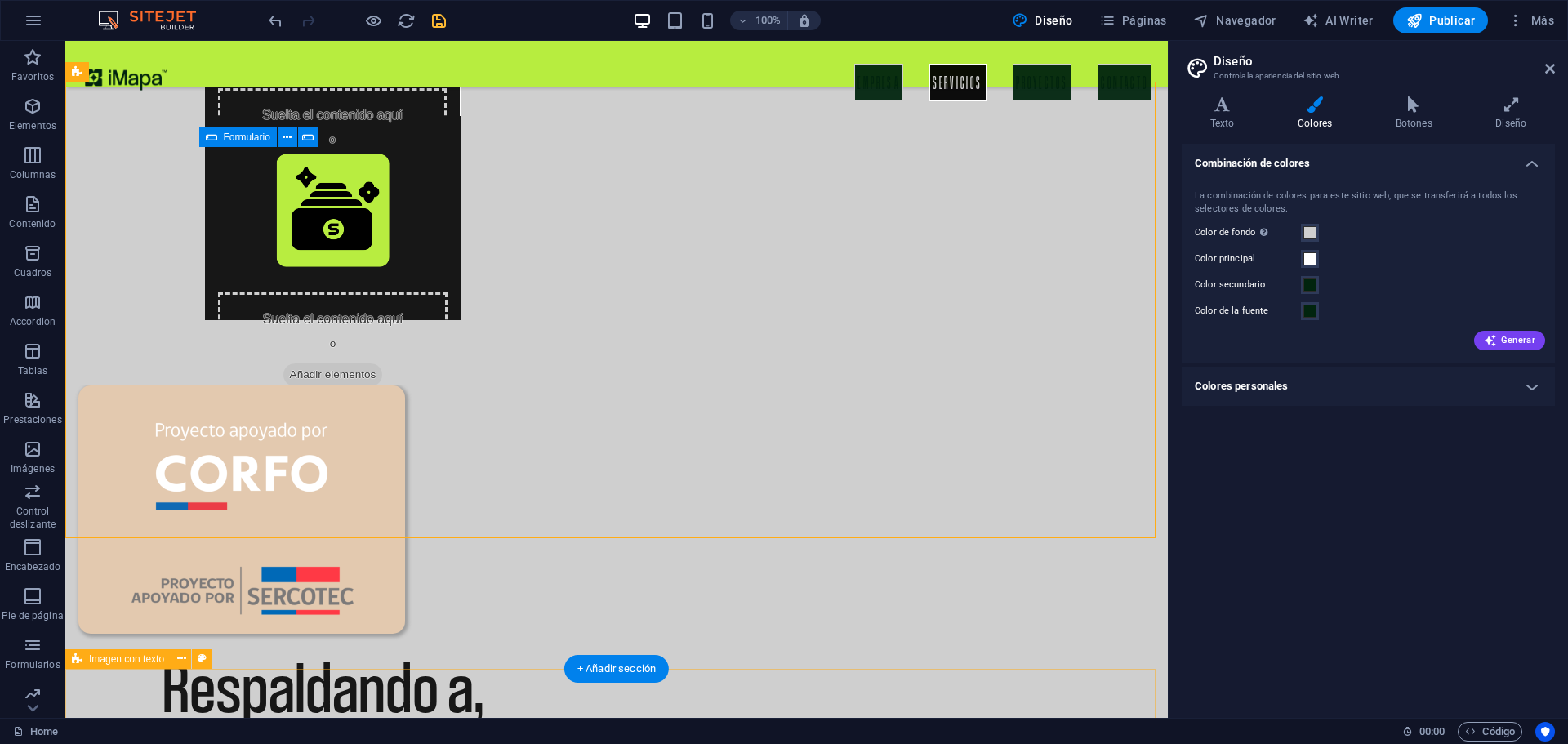
scroll to position [4160, 0]
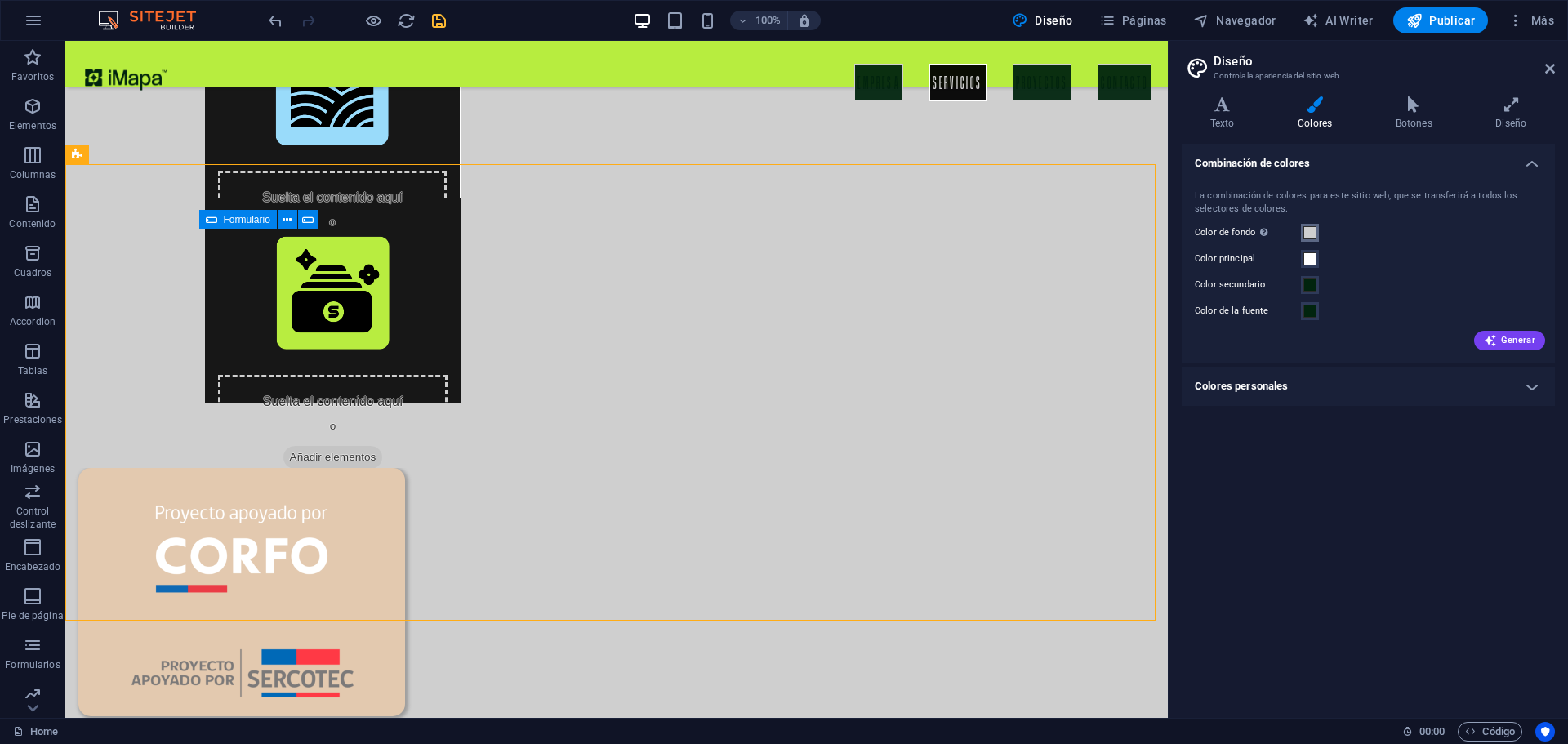
click at [1310, 235] on span at bounding box center [1311, 233] width 13 height 13
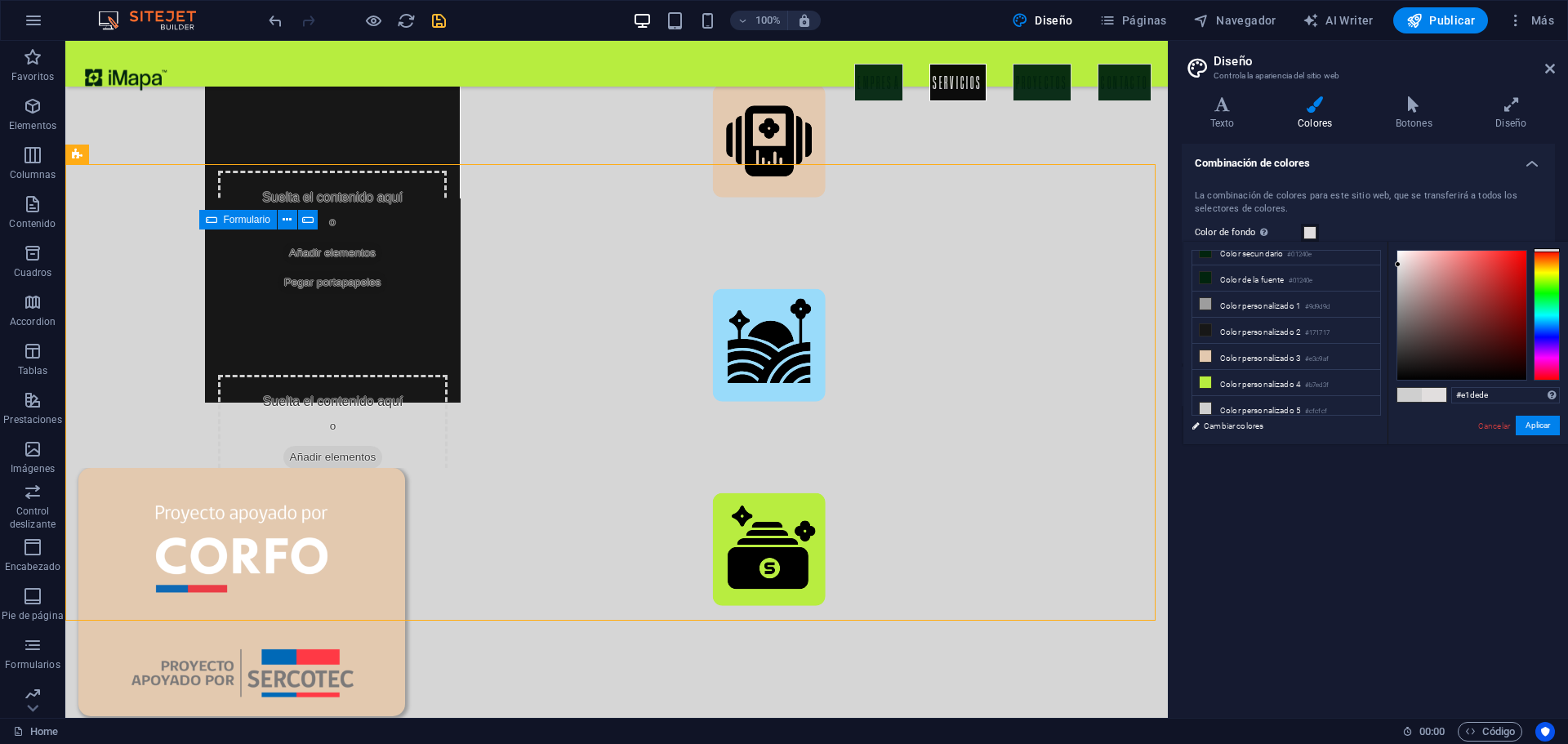
click at [1398, 264] on div at bounding box center [1398, 264] width 6 height 6
click at [1536, 434] on button "Aplicar" at bounding box center [1538, 426] width 44 height 19
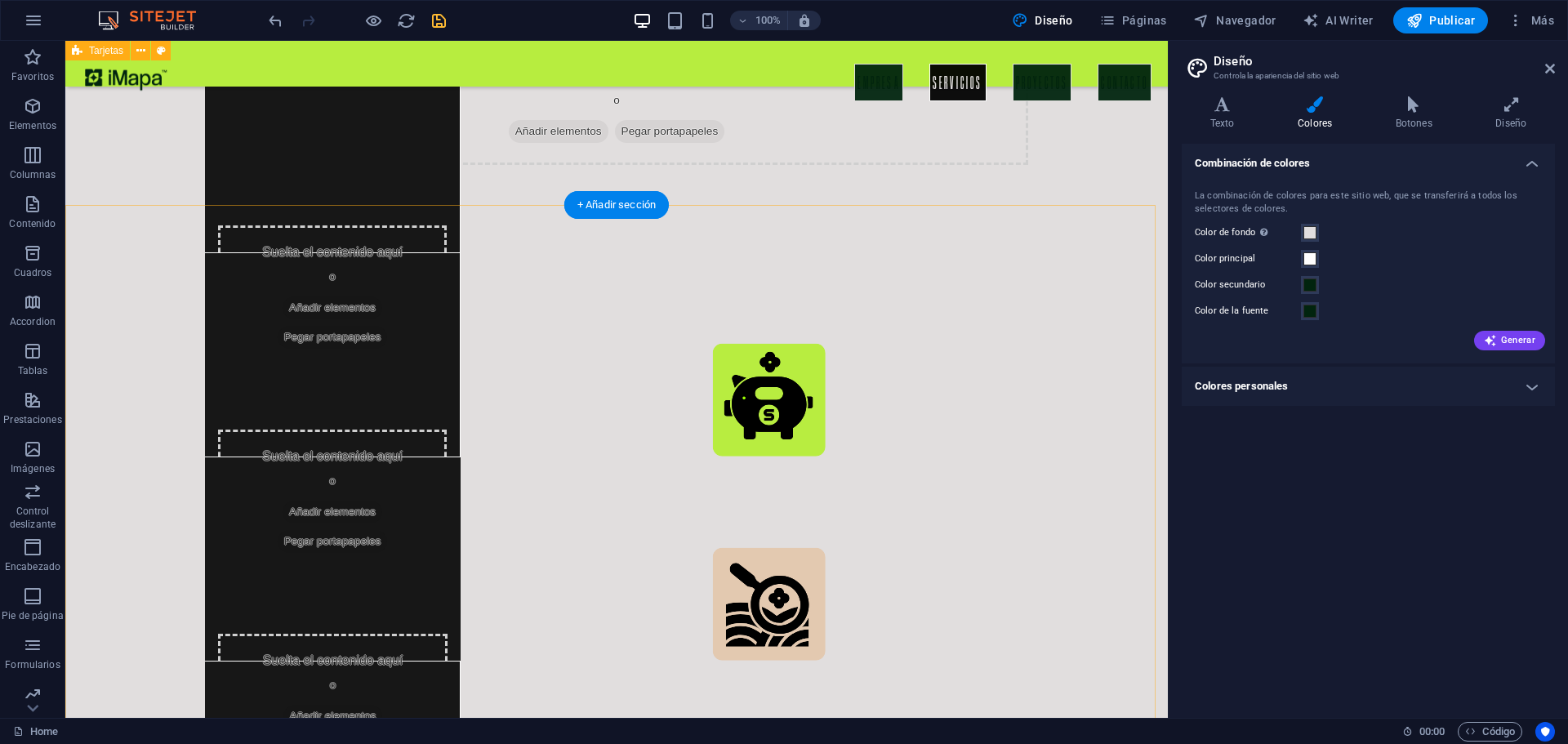
scroll to position [3287, 0]
click at [1305, 239] on button "Color de fondo Solo visible si no se encuentra cubierto por otros fondos." at bounding box center [1310, 233] width 18 height 18
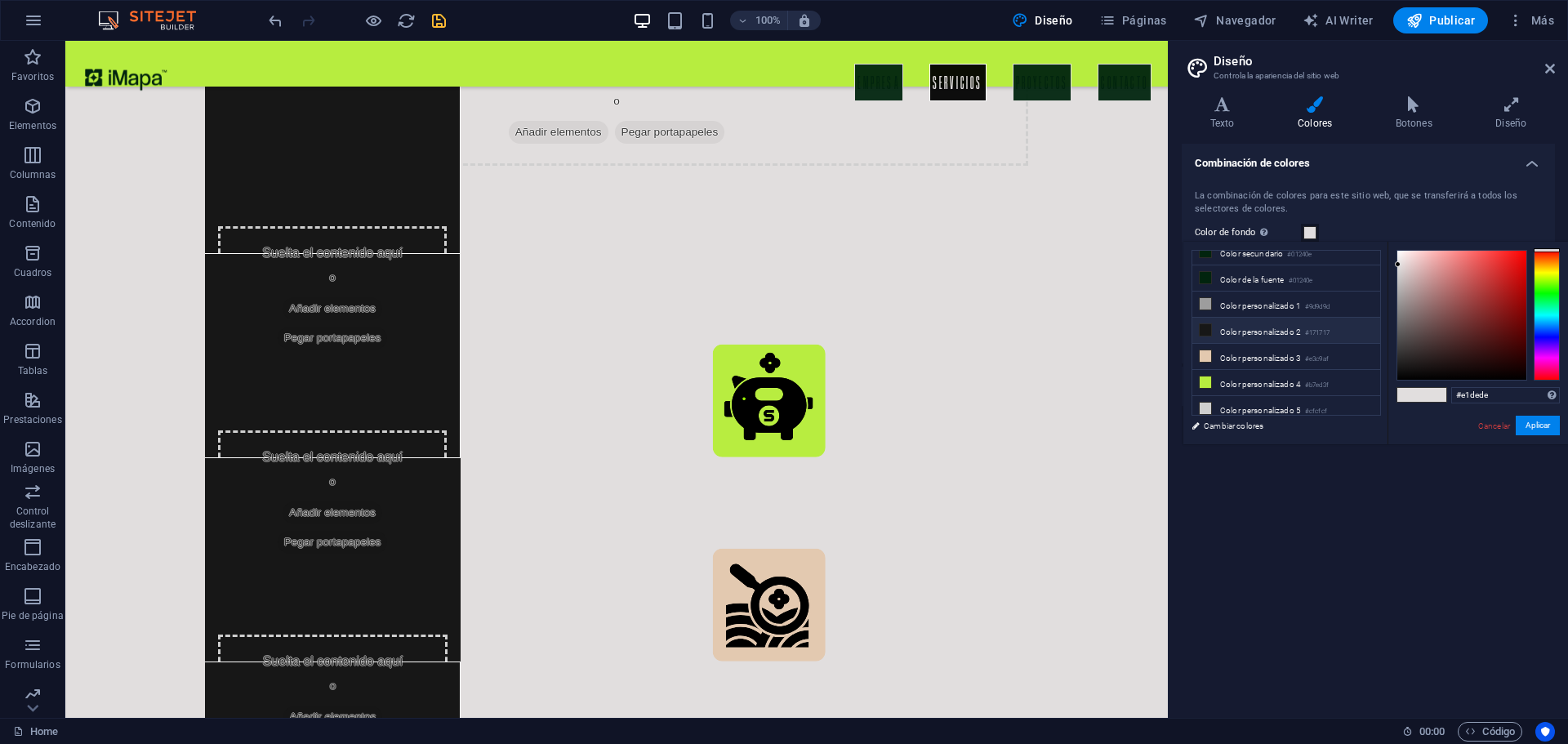
scroll to position [0, 0]
click at [1202, 388] on icon at bounding box center [1206, 394] width 12 height 12
click at [1526, 423] on button "Aplicar" at bounding box center [1538, 426] width 44 height 19
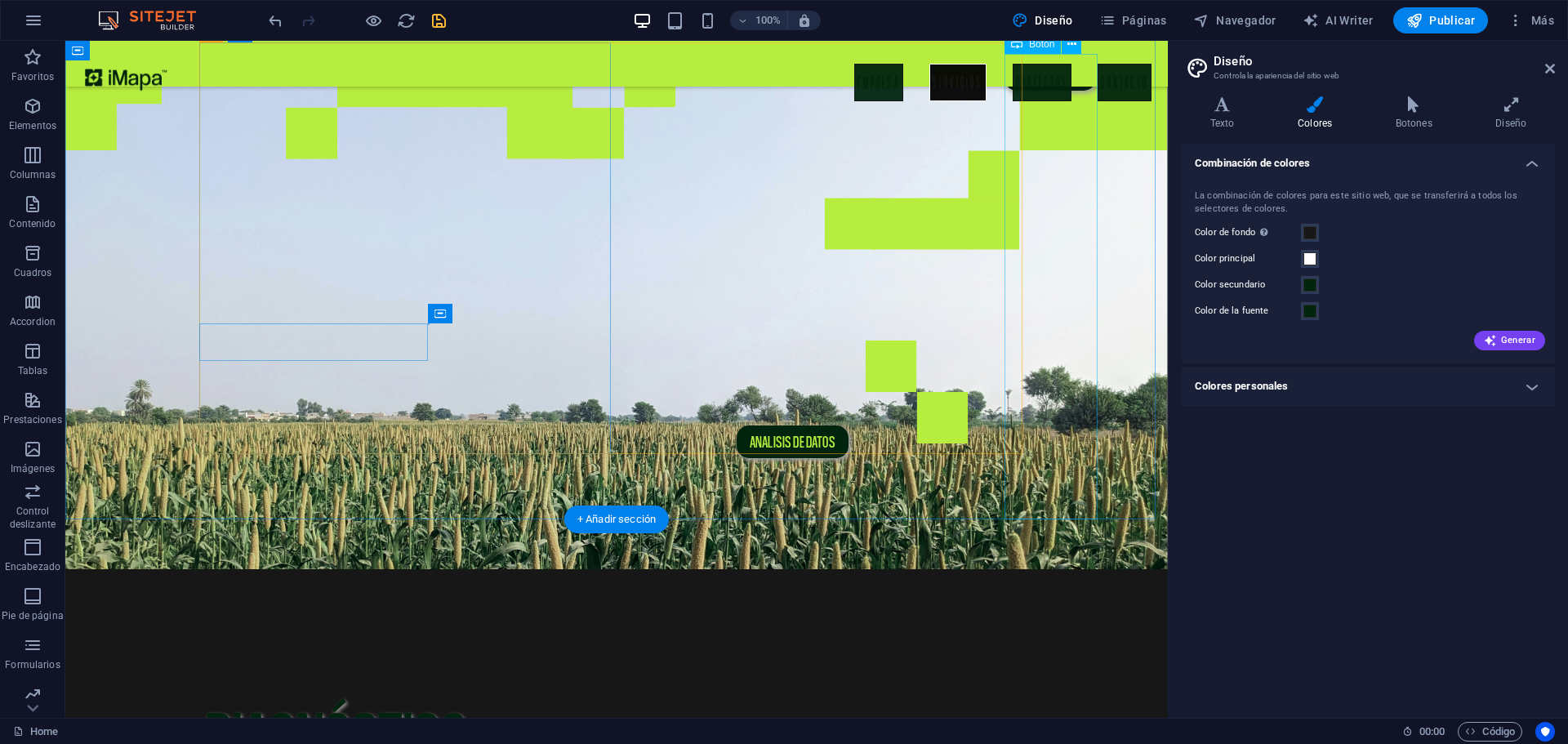
scroll to position [156, 0]
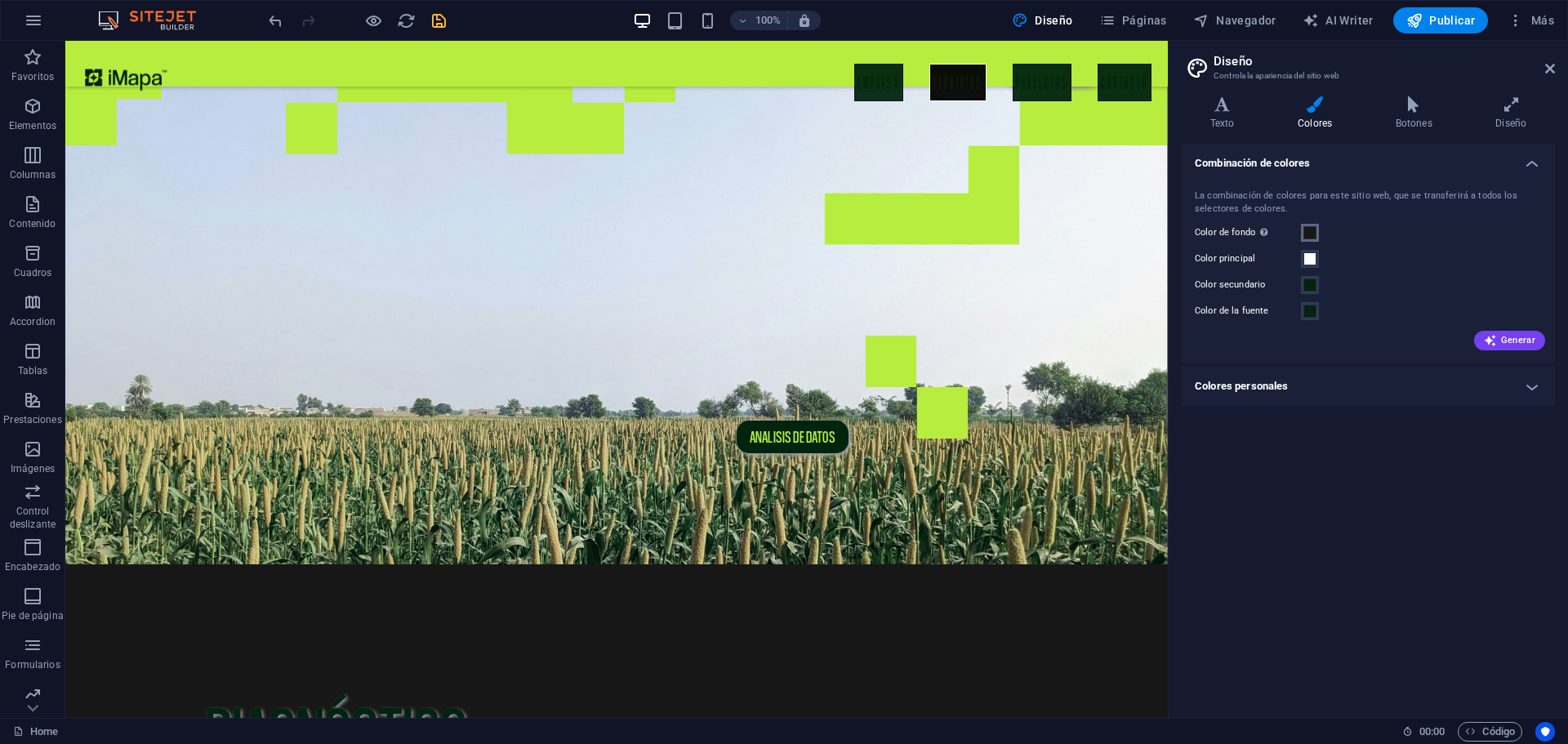
click at [1312, 232] on span at bounding box center [1311, 233] width 13 height 13
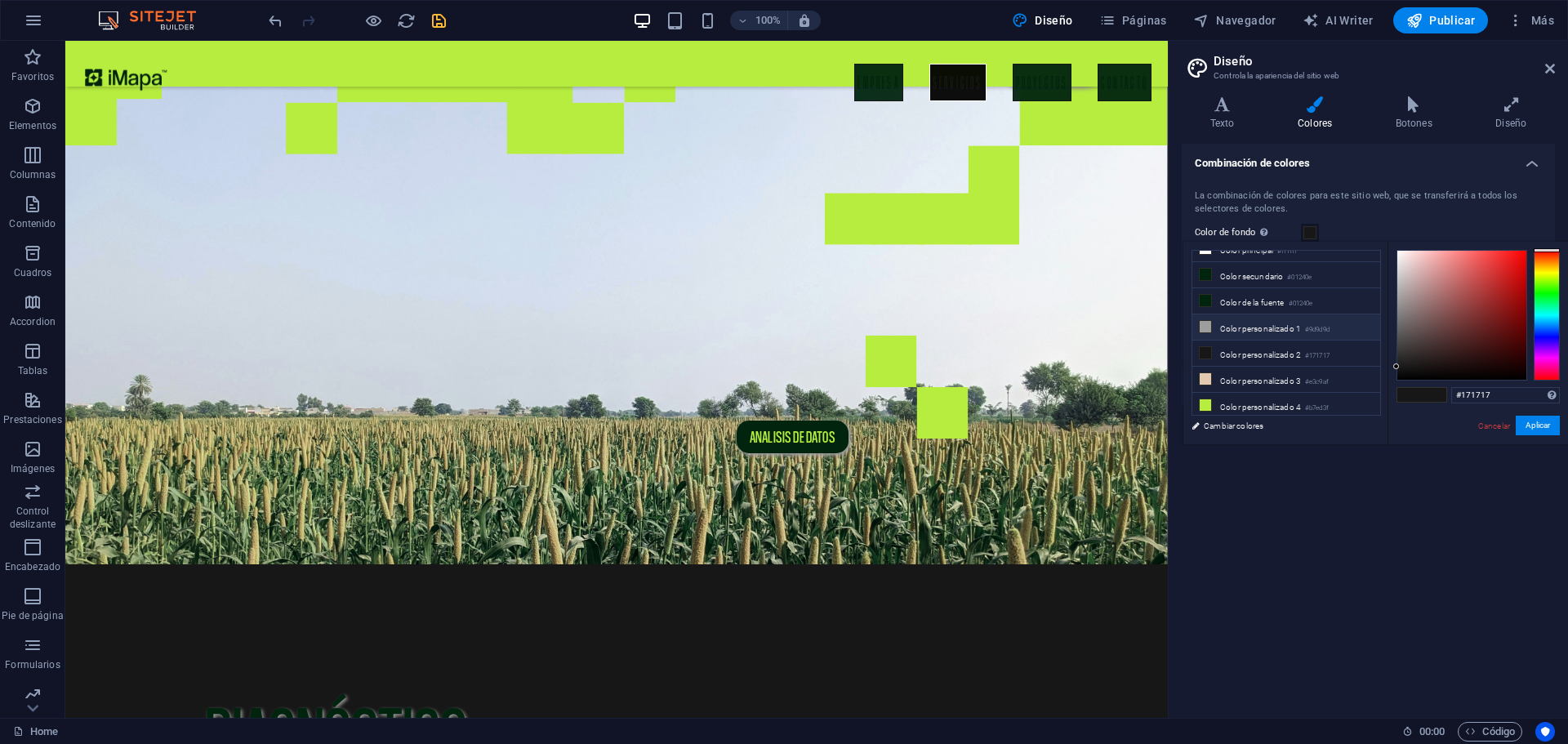
scroll to position [63, 0]
click at [1230, 375] on li "Color personalizado 4 #b7ed3f" at bounding box center [1286, 383] width 188 height 26
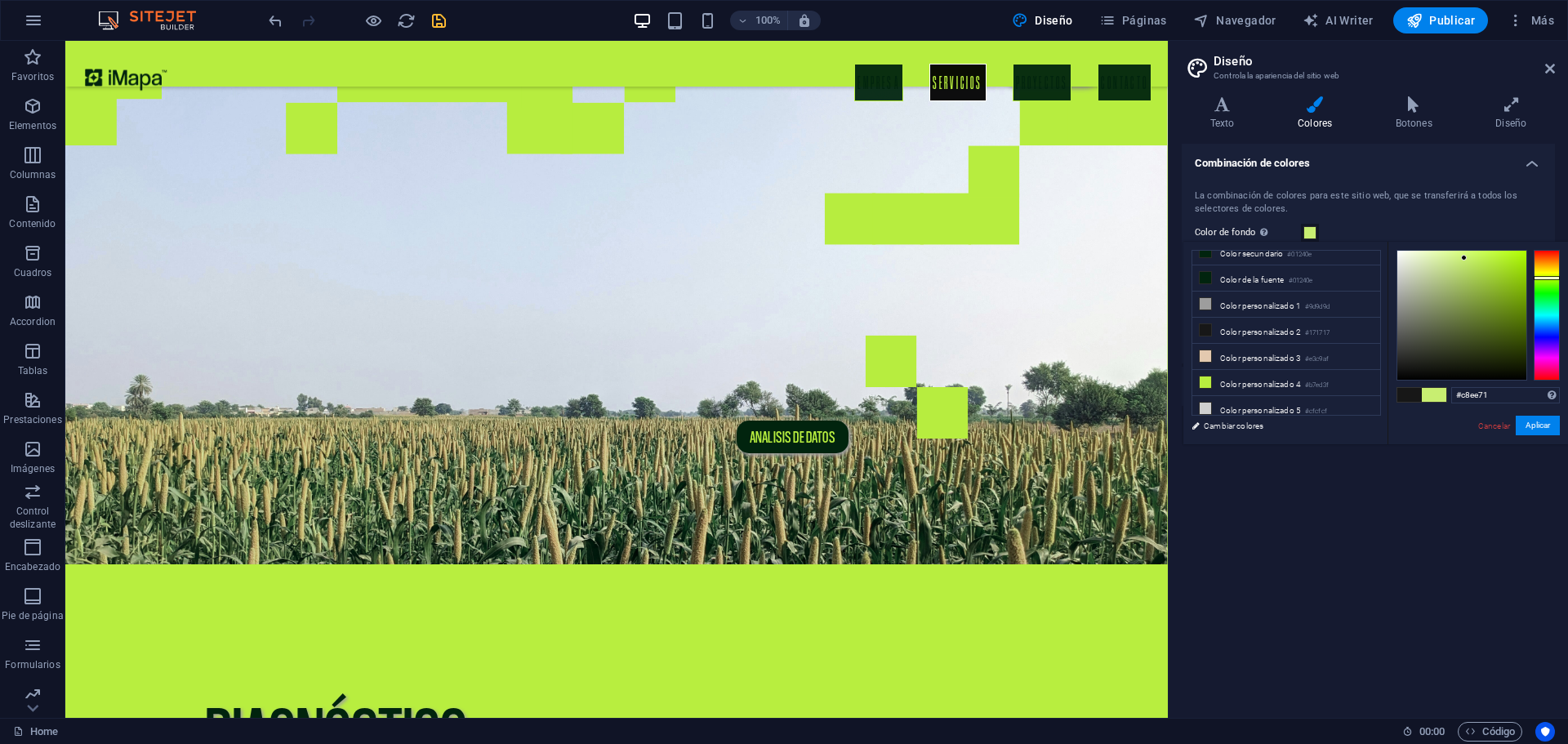
drag, startPoint x: 1491, startPoint y: 259, endPoint x: 1464, endPoint y: 259, distance: 27.0
click at [1464, 259] on div at bounding box center [1464, 258] width 6 height 6
click at [1533, 429] on button "Aplicar" at bounding box center [1538, 426] width 44 height 19
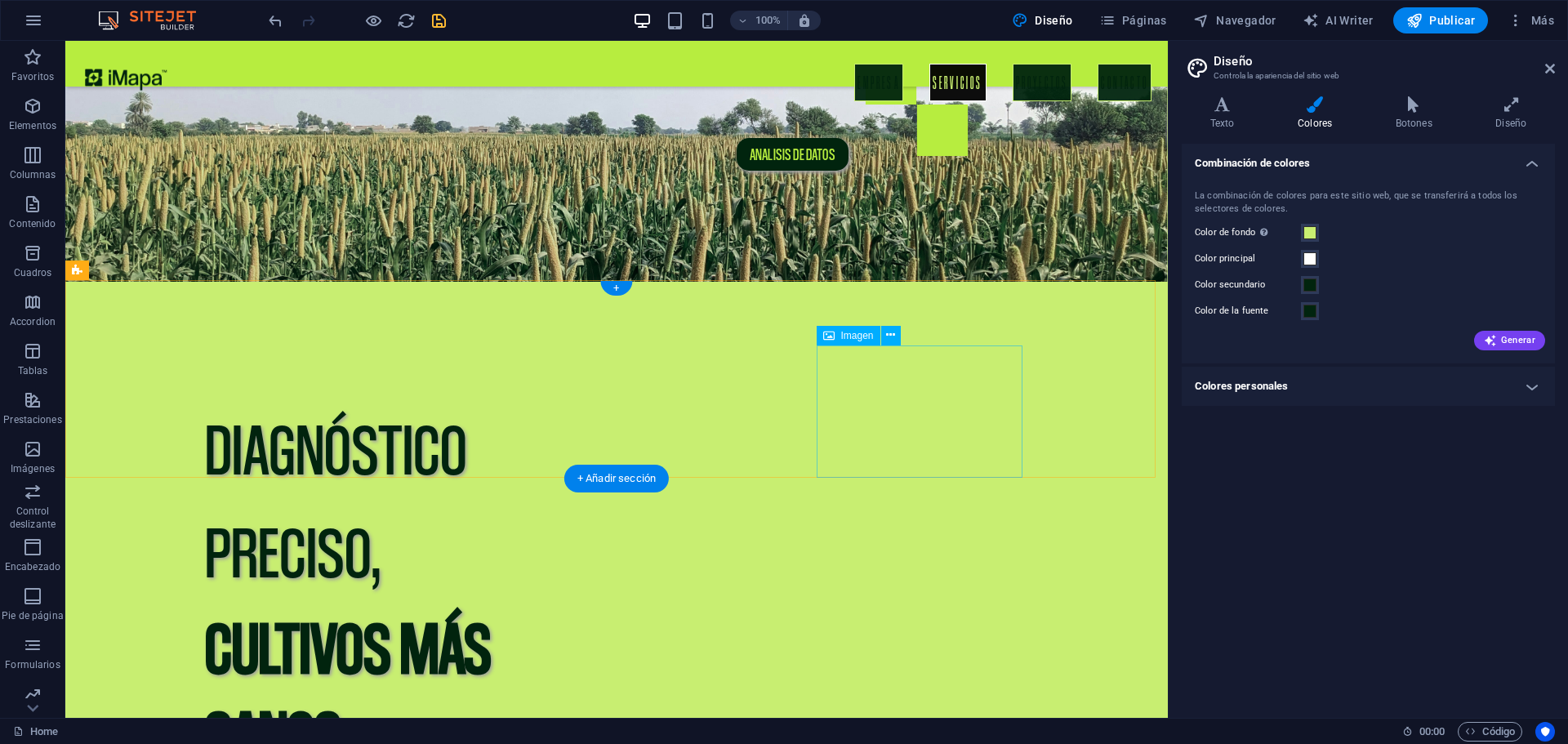
scroll to position [335, 0]
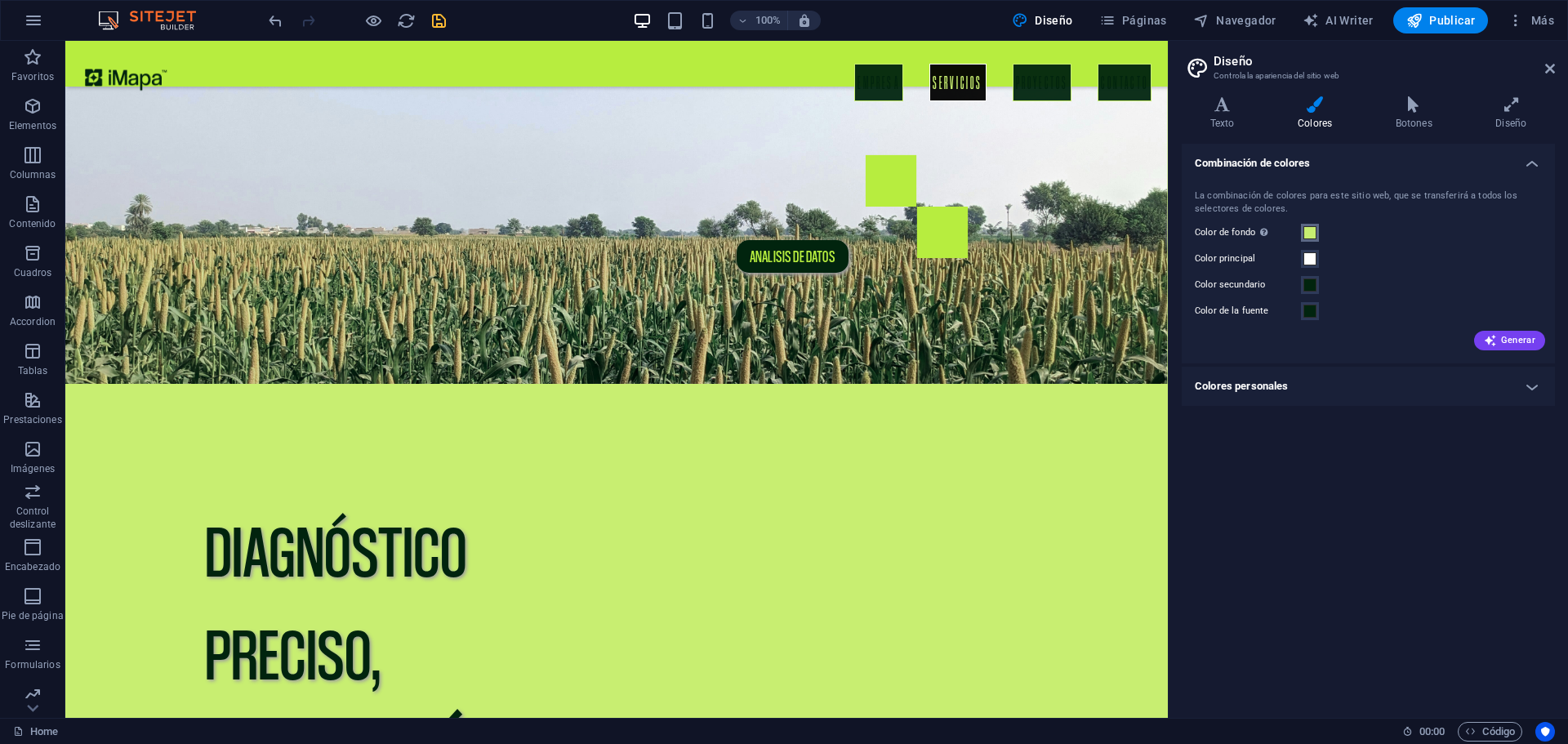
click at [1311, 236] on span at bounding box center [1311, 233] width 13 height 13
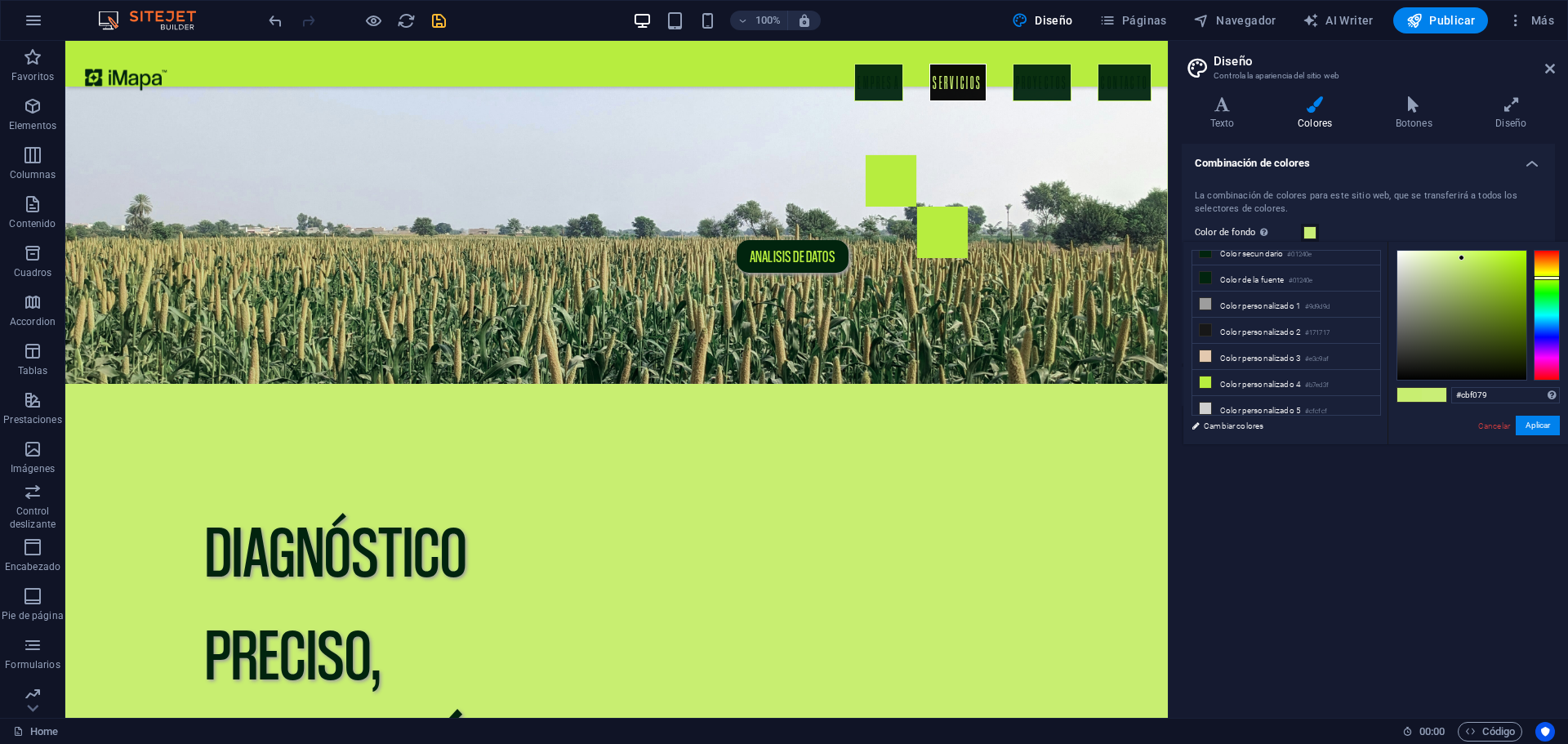
type input "#cdf17c"
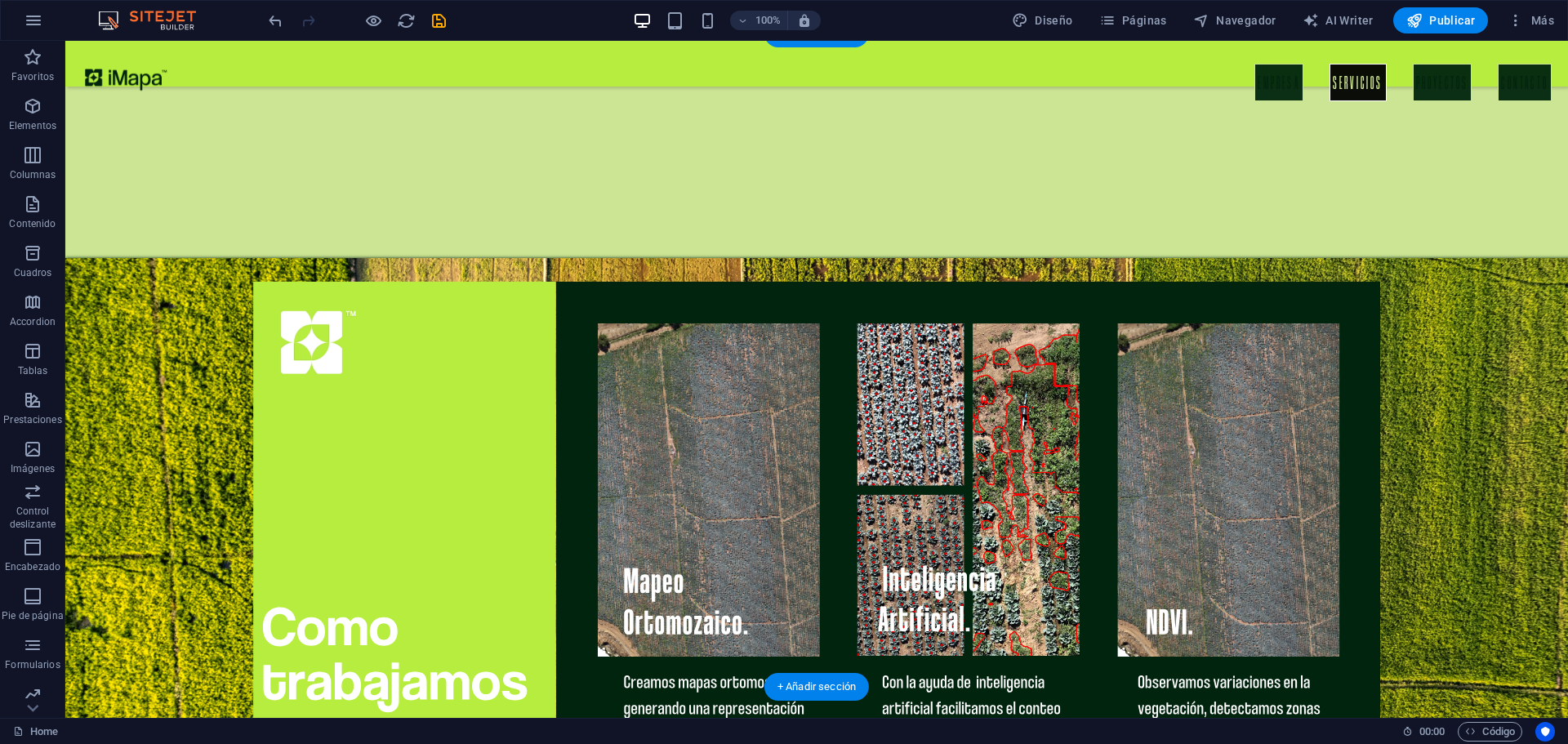
scroll to position [1669, 0]
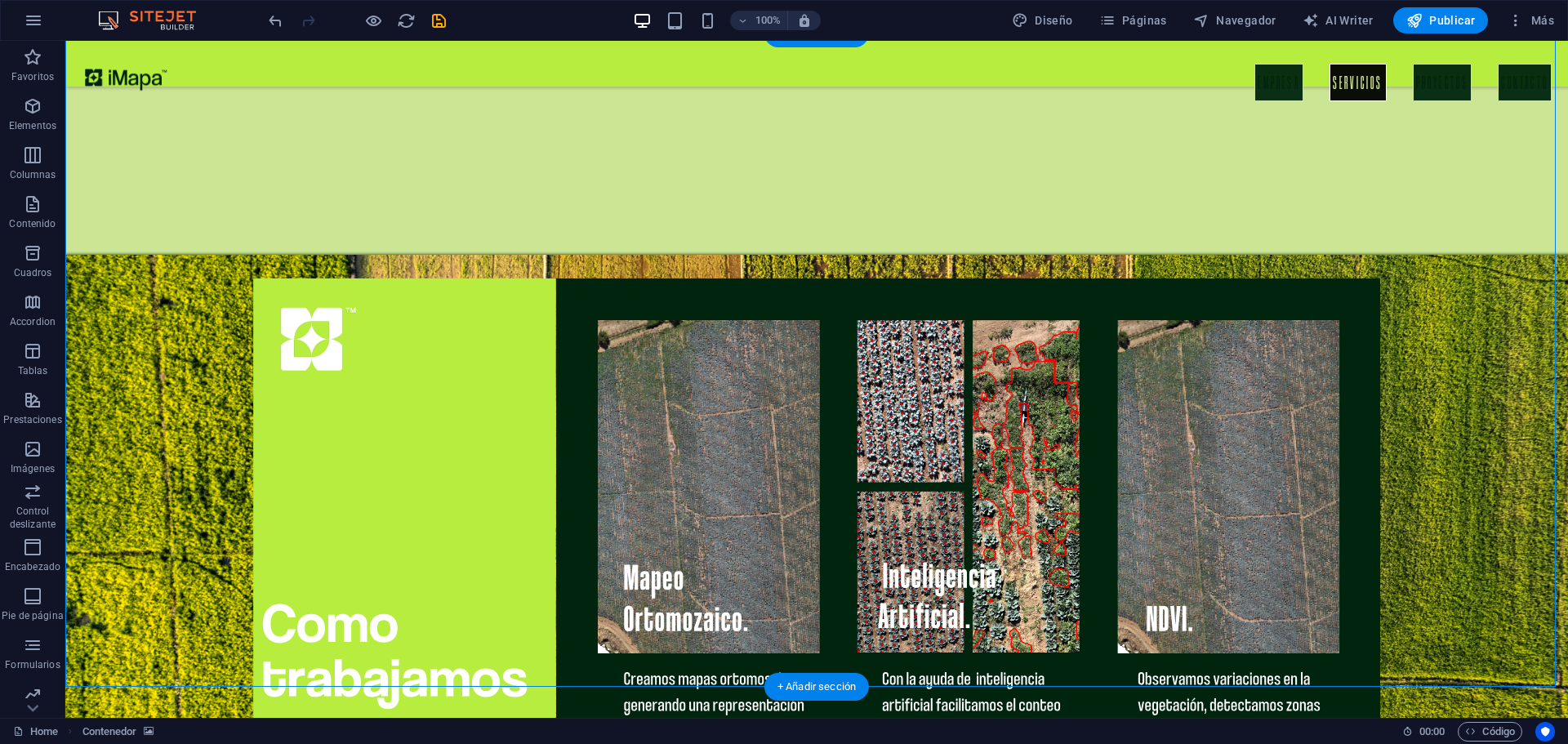
select select "px"
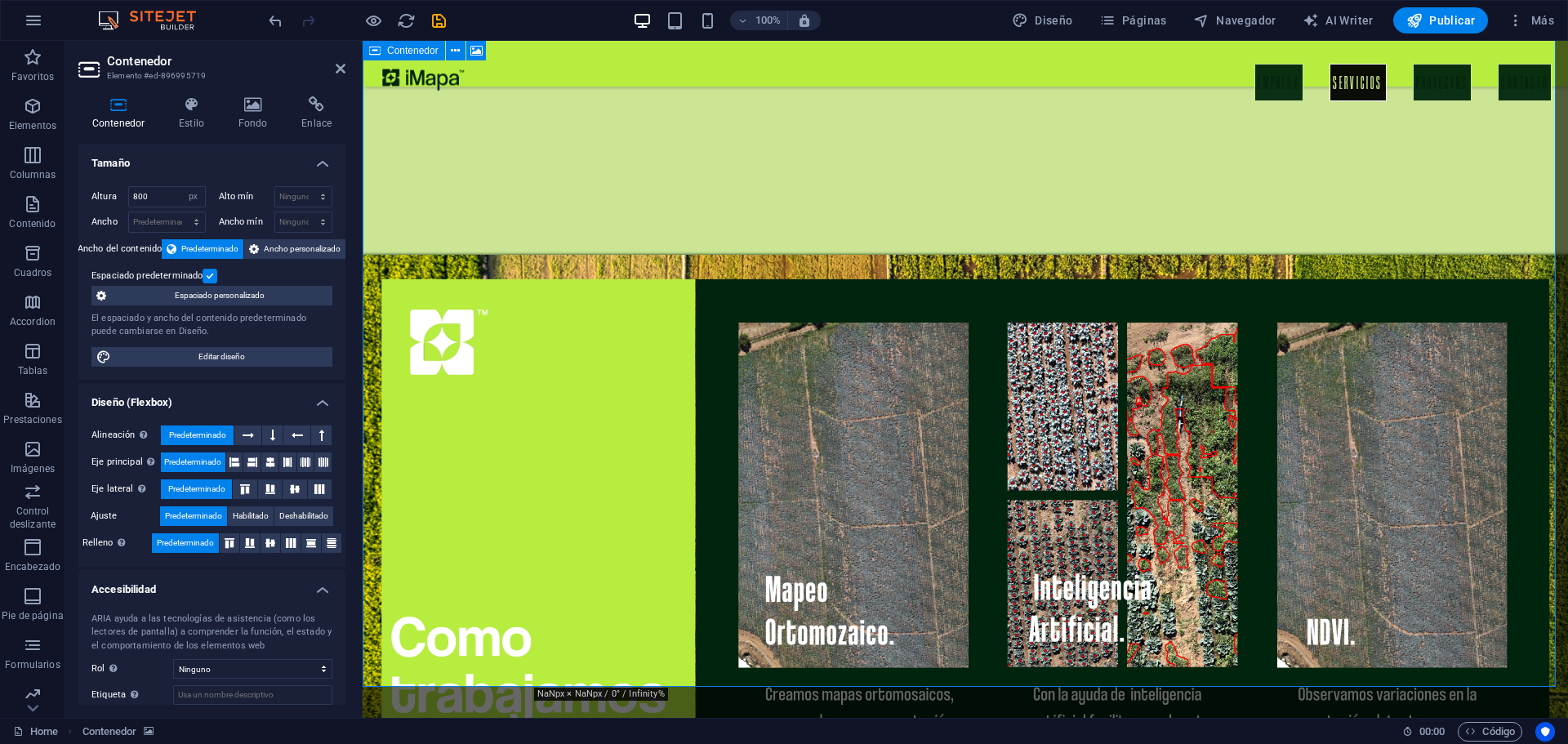
click at [260, 116] on h4 "Fondo" at bounding box center [257, 113] width 63 height 35
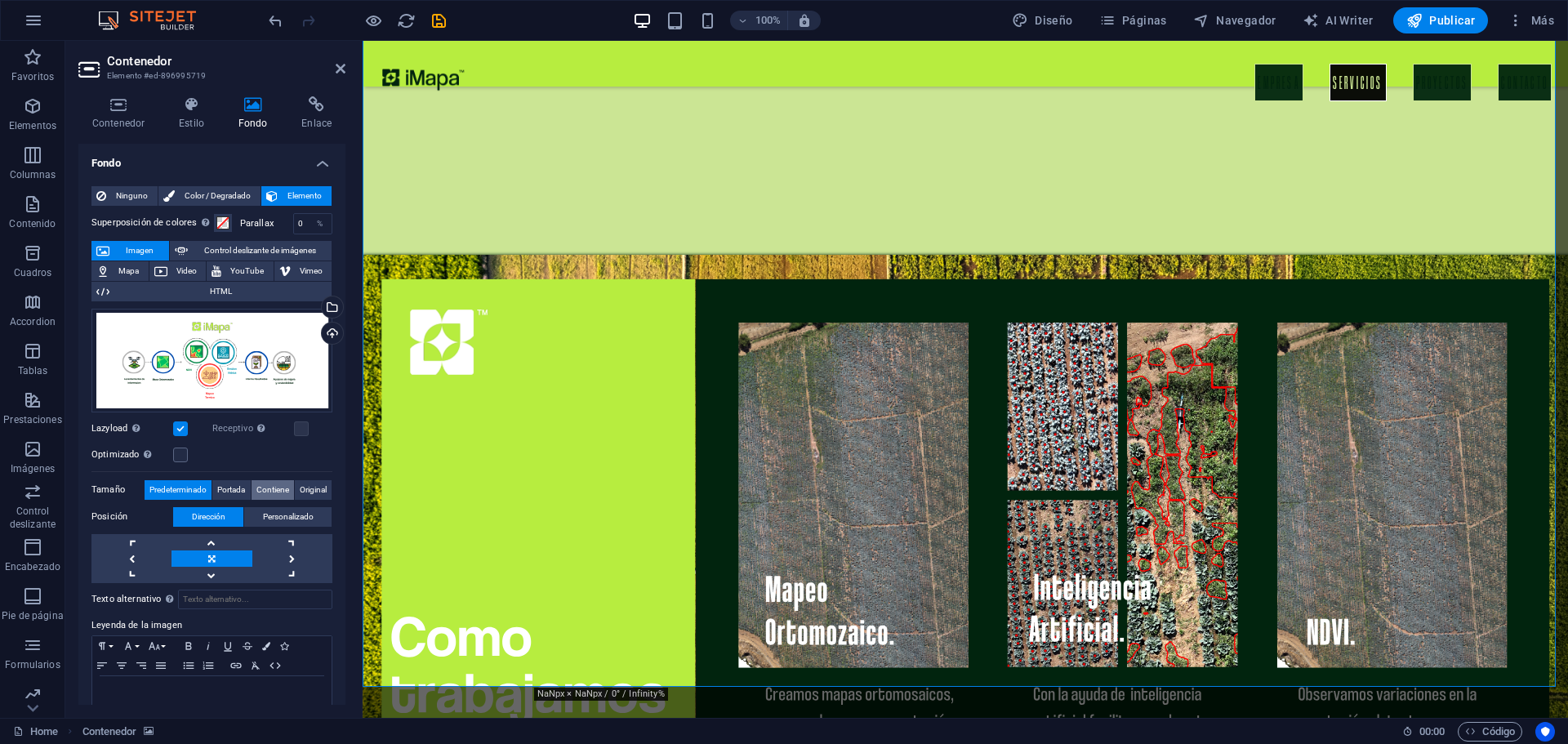
click at [261, 484] on span "Contiene" at bounding box center [273, 490] width 33 height 19
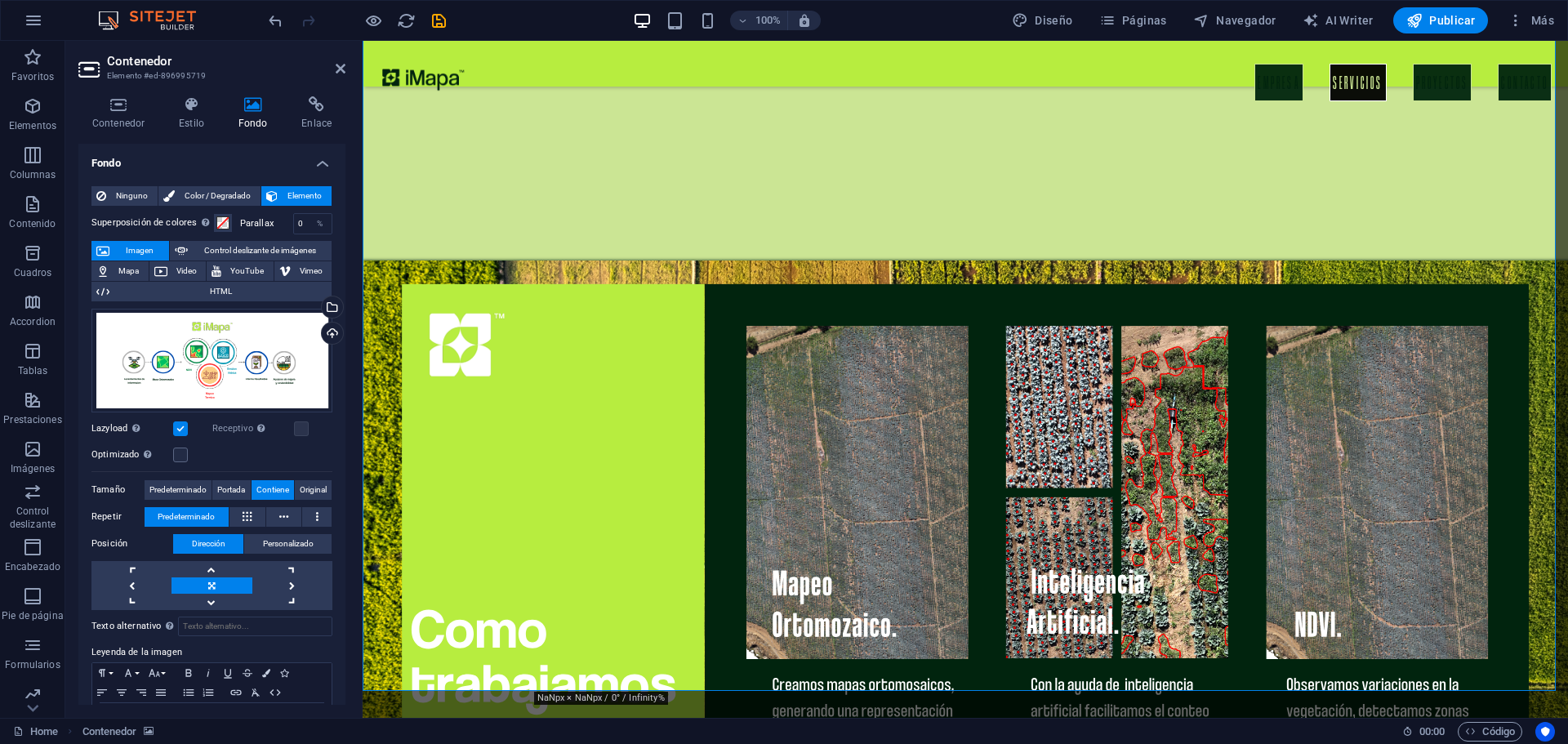
scroll to position [1667, 0]
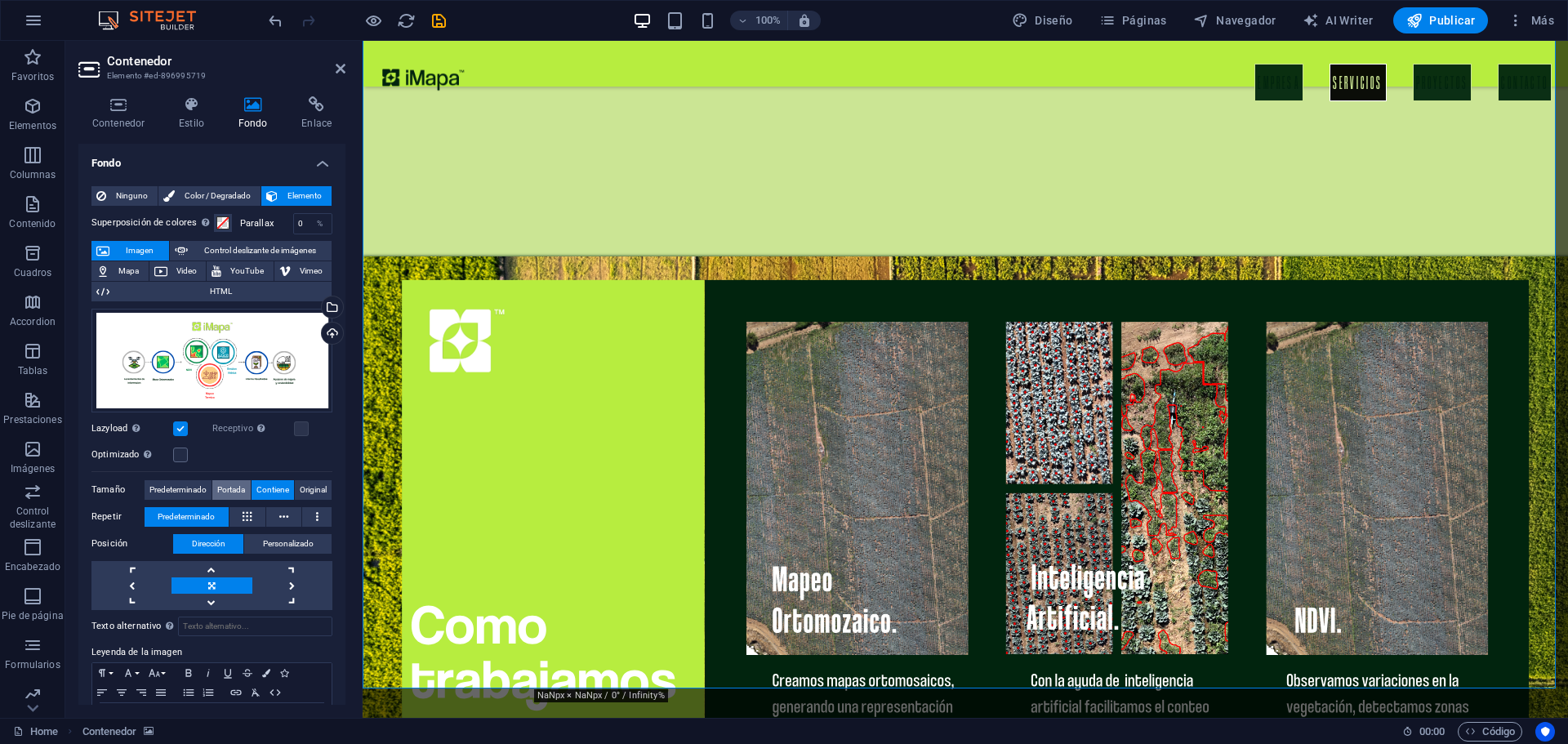
click at [245, 487] on button "Portada" at bounding box center [231, 490] width 37 height 19
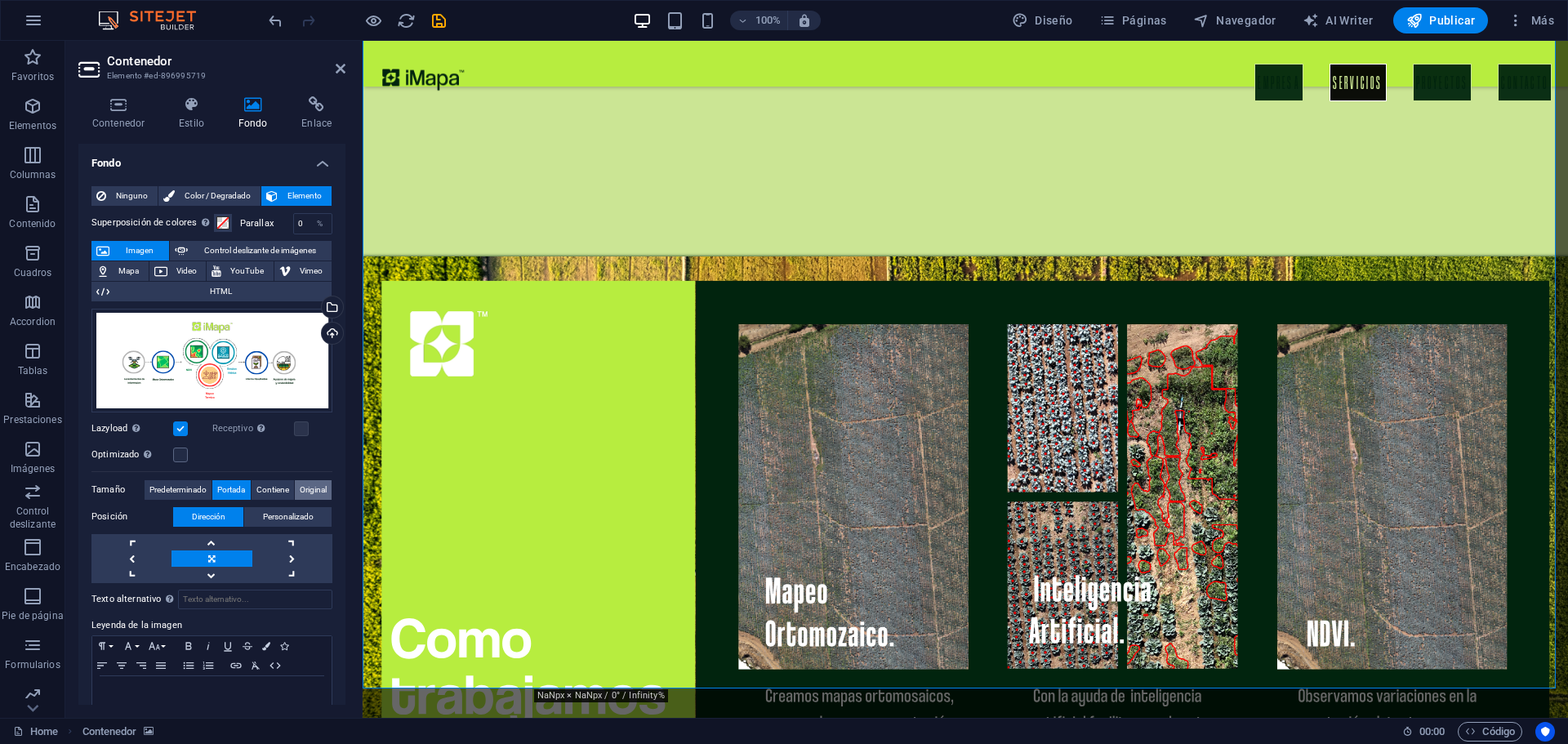
click at [307, 492] on span "Original" at bounding box center [313, 490] width 27 height 19
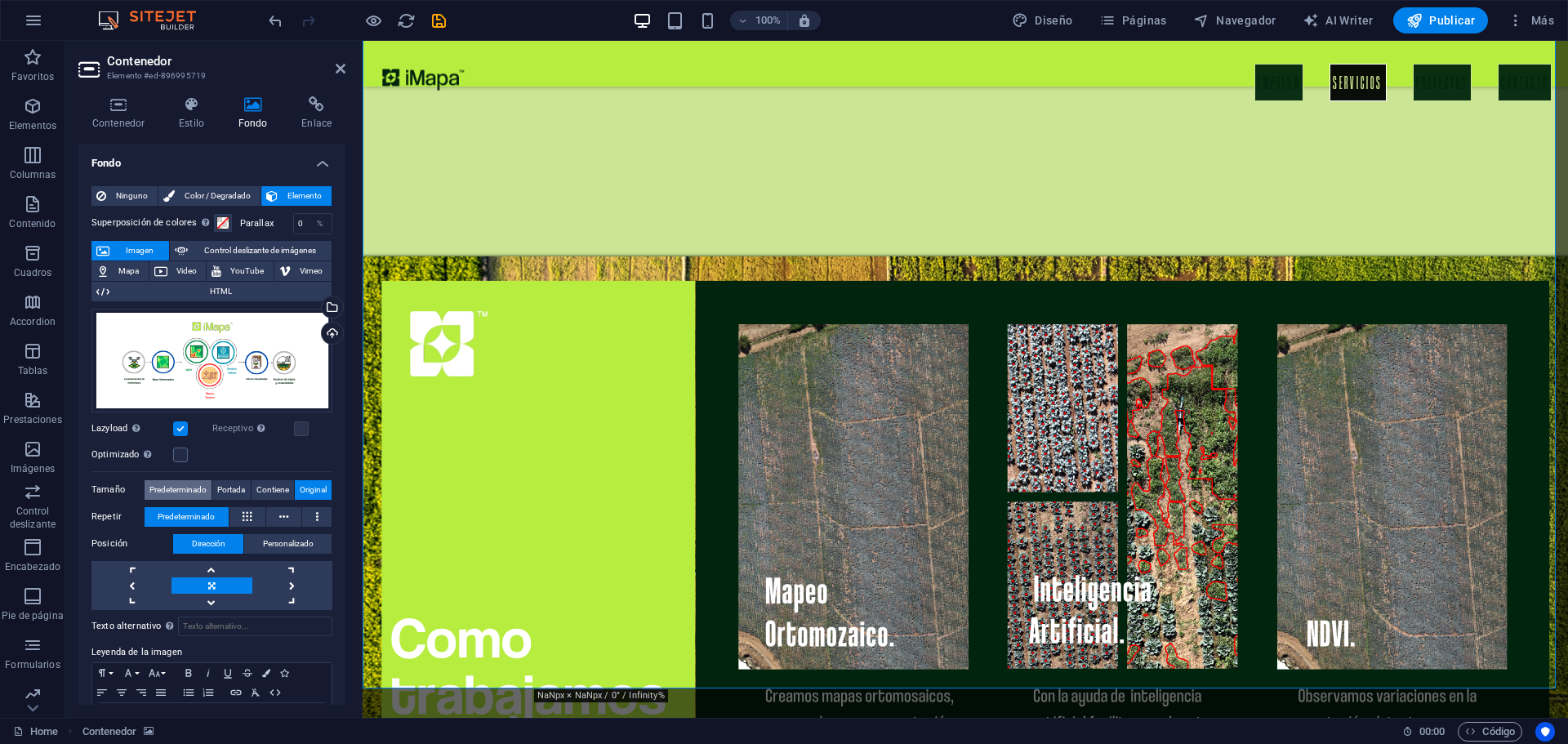
click at [198, 484] on span "Predeterminado" at bounding box center [179, 490] width 58 height 19
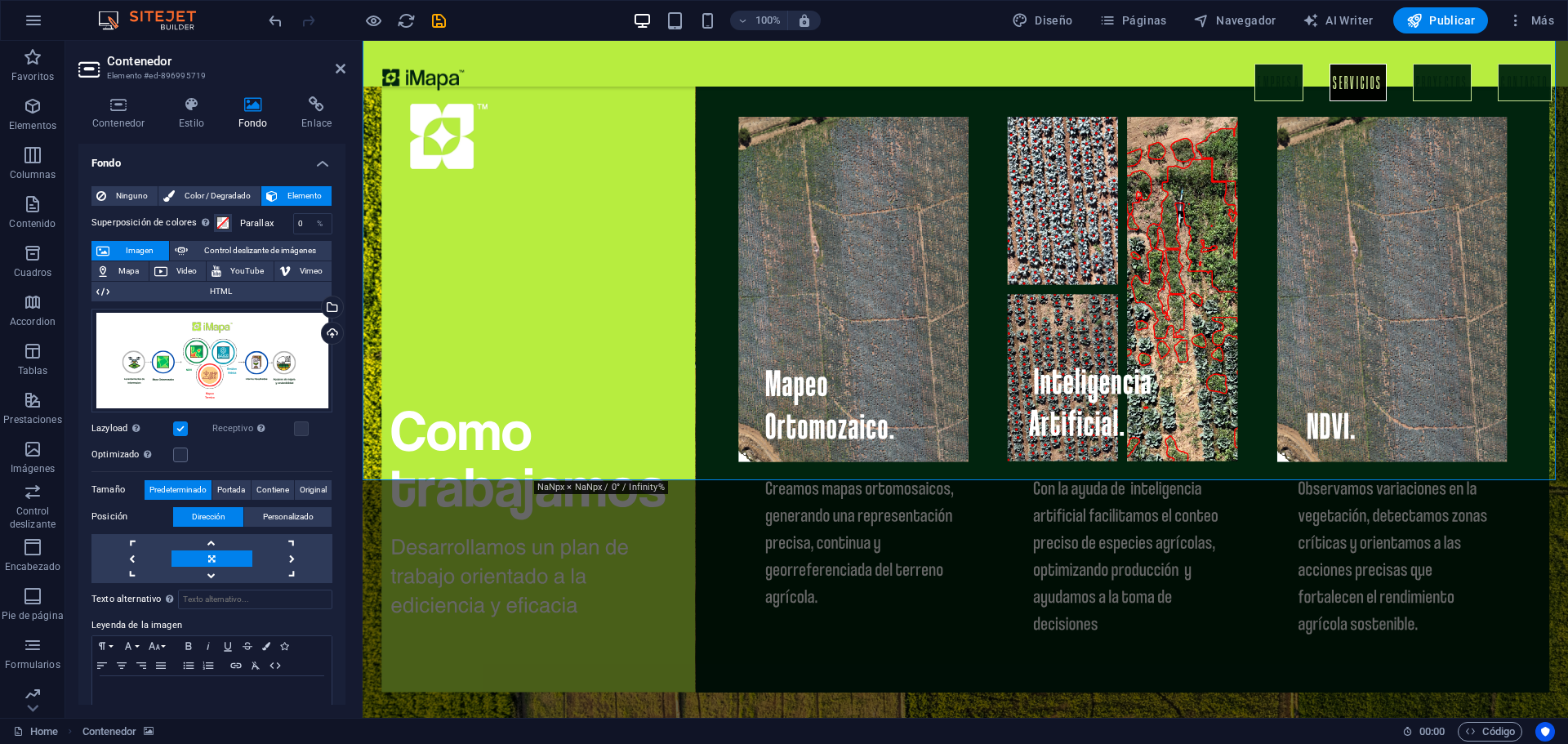
scroll to position [1875, 0]
click at [184, 454] on label at bounding box center [180, 455] width 14 height 14
click at [0, 0] on input "Optimizado Las imágenes se comprimen para así mejorar la velocidad de las págin…" at bounding box center [0, 0] width 0 height 0
click at [296, 428] on label at bounding box center [301, 429] width 14 height 14
click at [0, 0] on input "Receptivo Automáticamente cargar tamaños optimizados de smartphone e imagen ret…" at bounding box center [0, 0] width 0 height 0
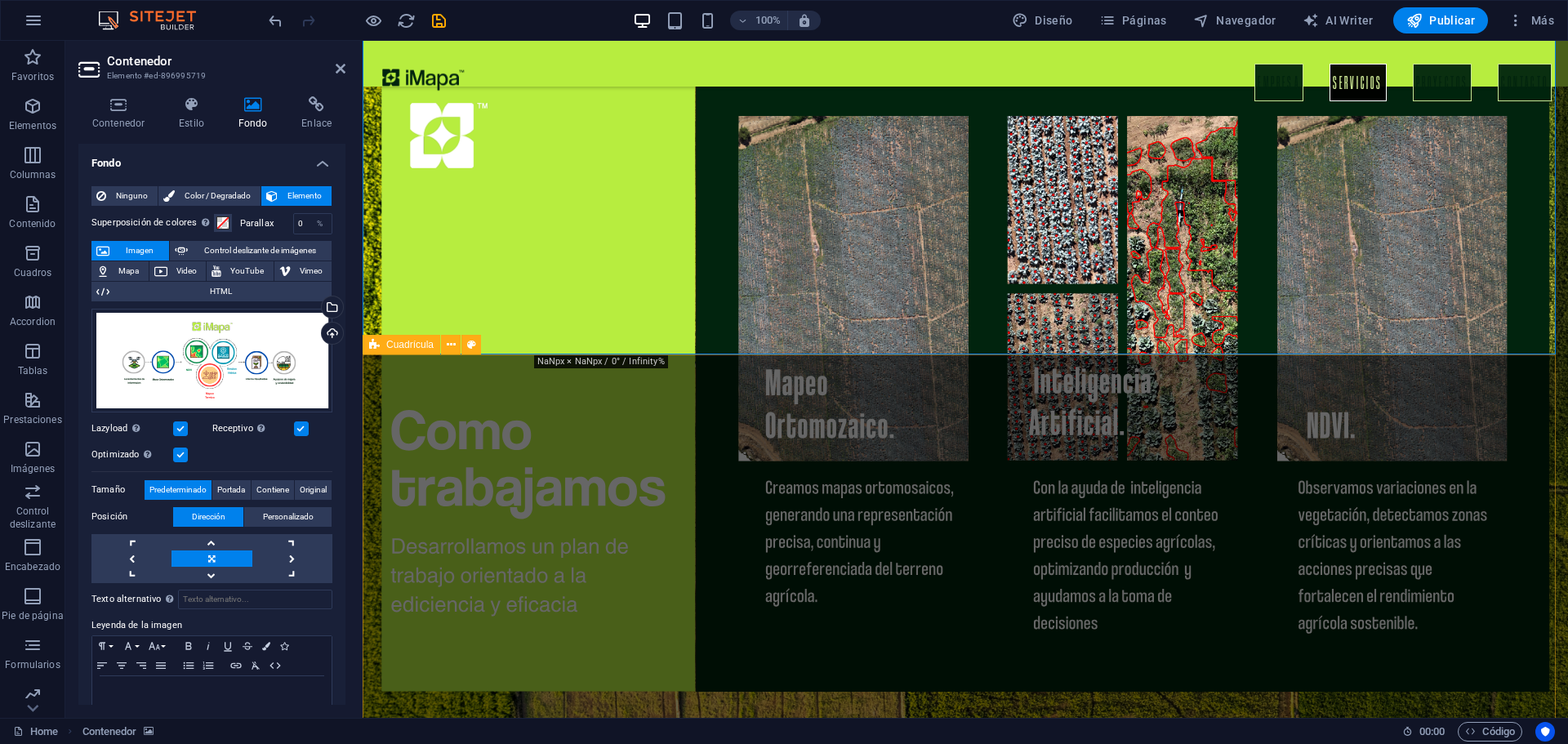
scroll to position [2002, 0]
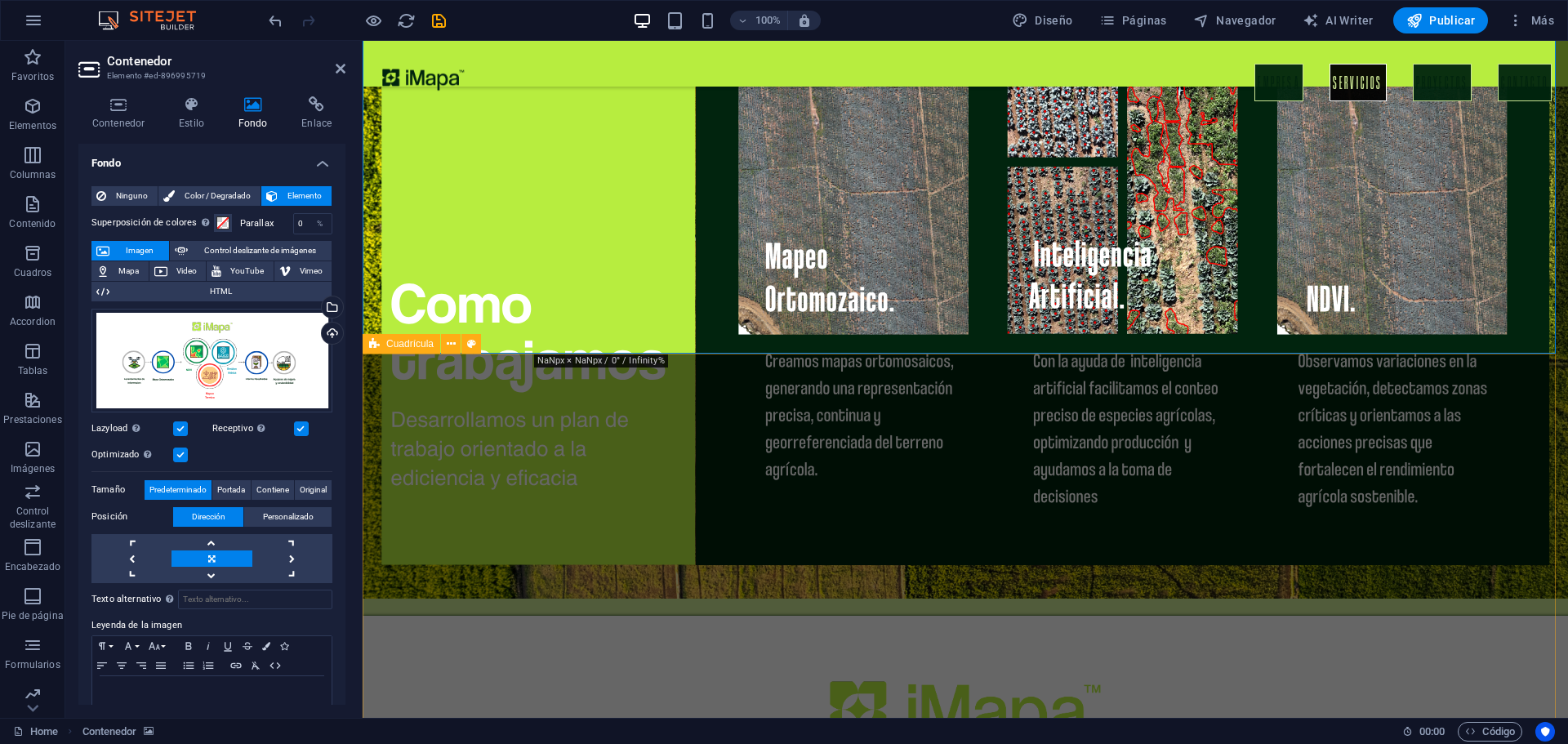
drag, startPoint x: 695, startPoint y: 581, endPoint x: 422, endPoint y: 575, distance: 273.1
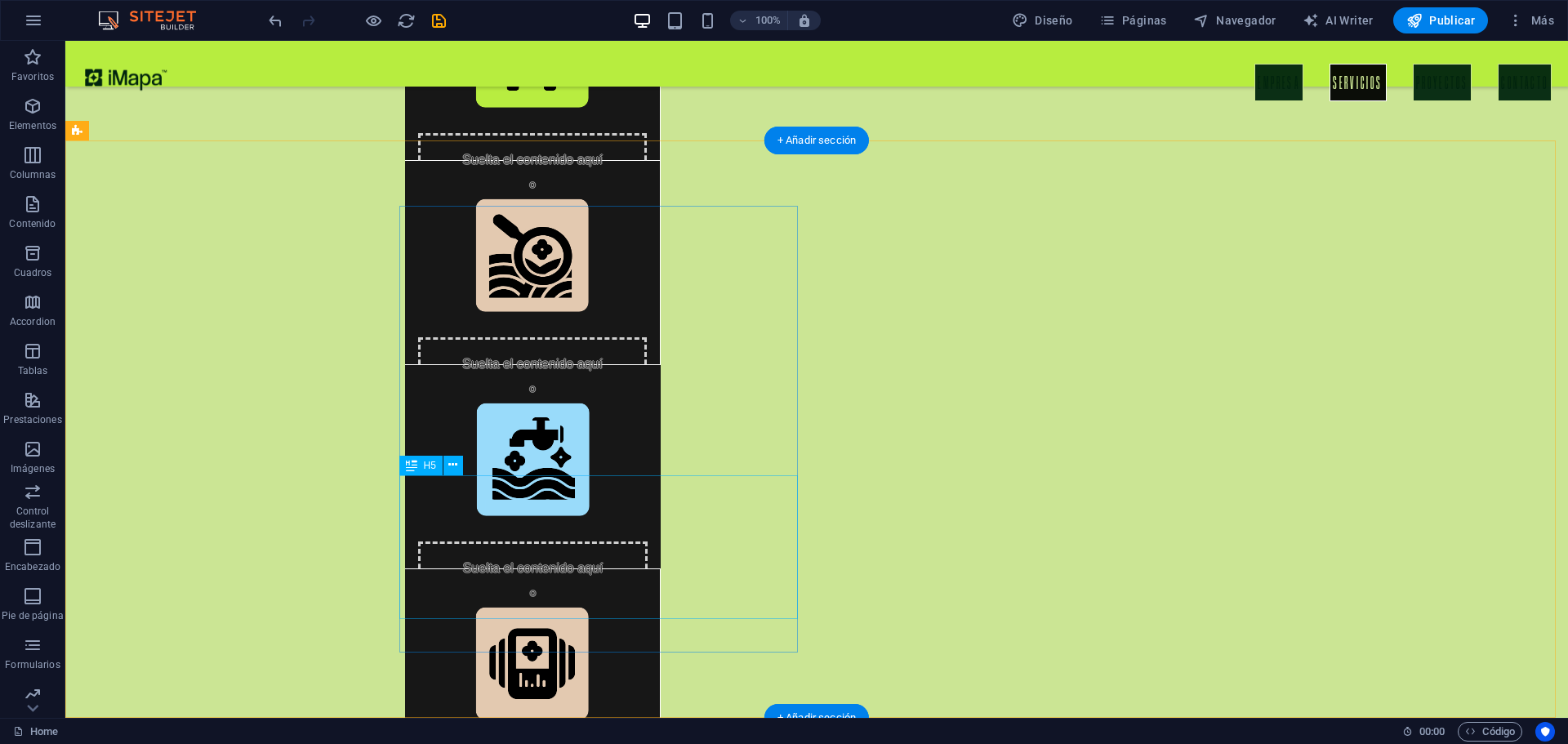
scroll to position [3383, 0]
